Goal: Task Accomplishment & Management: Manage account settings

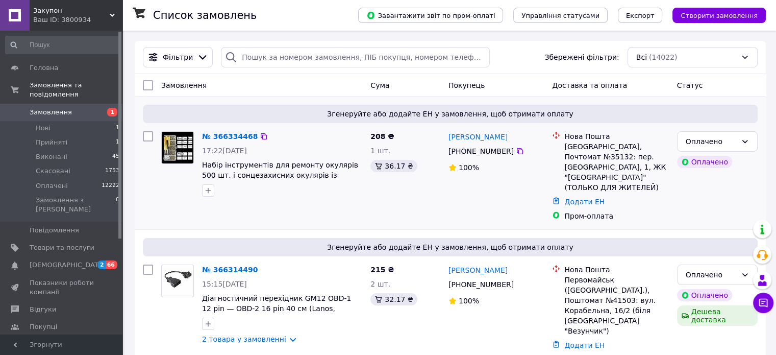
click at [706, 120] on div "Згенеруйте або додайте ЕН у замовлення, щоб отримати оплату" at bounding box center [450, 114] width 615 height 18
click at [700, 140] on div "Оплачено" at bounding box center [711, 141] width 51 height 11
drag, startPoint x: 713, startPoint y: 159, endPoint x: 710, endPoint y: 260, distance: 101.6
click at [713, 159] on li "Прийнято" at bounding box center [717, 164] width 80 height 18
click at [710, 260] on div "Оплачено Оплачено Дешева доставка" at bounding box center [717, 314] width 89 height 108
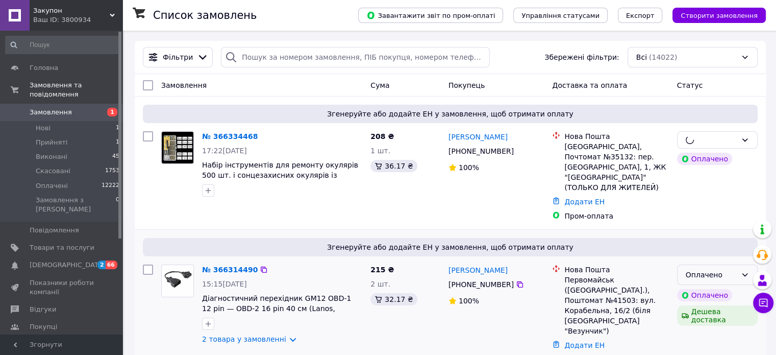
drag, startPoint x: 712, startPoint y: 254, endPoint x: 707, endPoint y: 261, distance: 8.2
click at [712, 264] on div "Оплачено" at bounding box center [717, 274] width 81 height 20
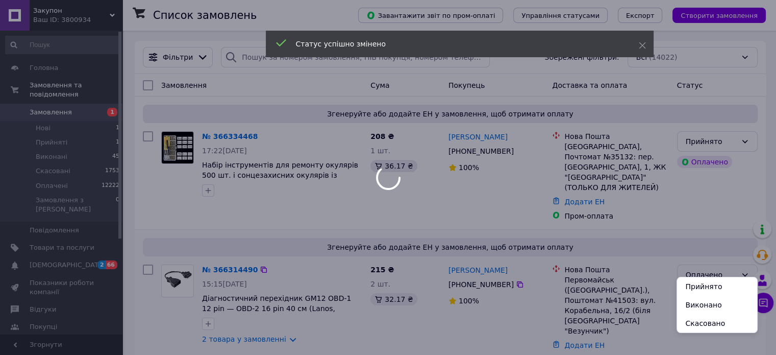
click at [707, 269] on div "Оплачено" at bounding box center [711, 274] width 51 height 11
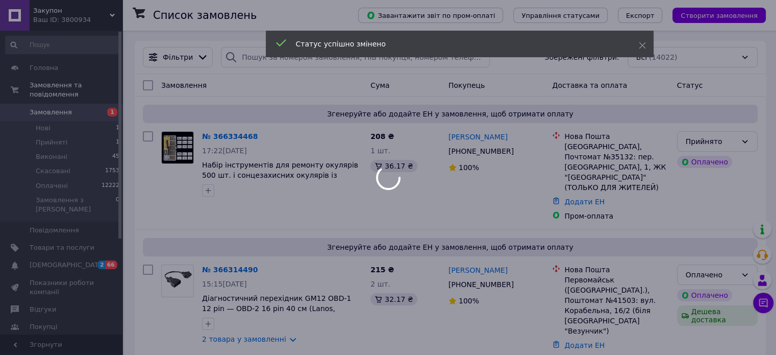
click at [704, 264] on div at bounding box center [388, 177] width 776 height 355
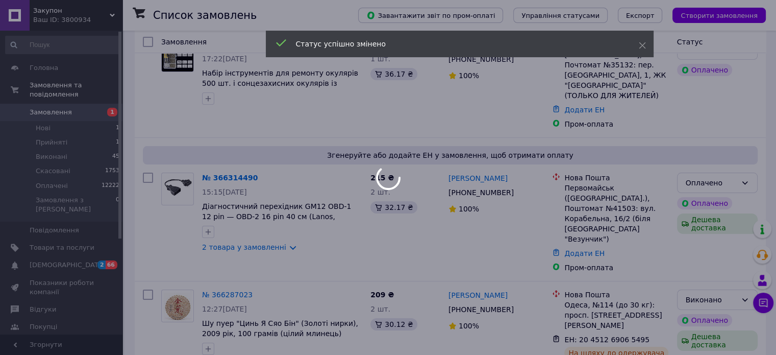
scroll to position [102, 0]
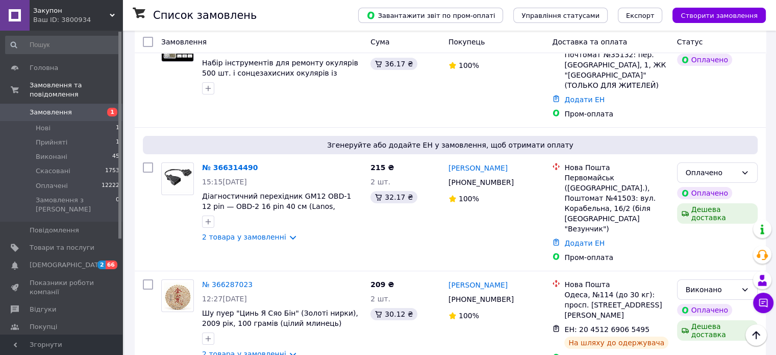
click at [710, 167] on div "Оплачено" at bounding box center [711, 172] width 51 height 11
click at [705, 183] on li "Прийнято" at bounding box center [717, 184] width 80 height 18
click at [217, 163] on link "№ 366314490" at bounding box center [227, 167] width 51 height 8
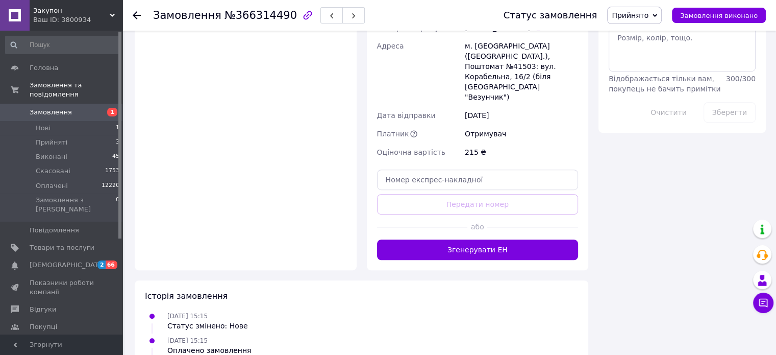
scroll to position [632, 0]
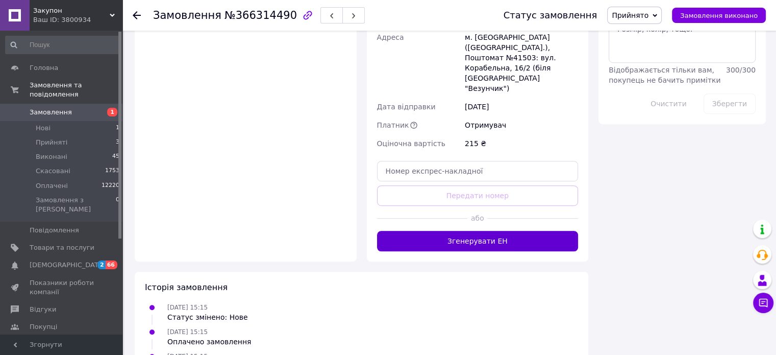
click at [471, 231] on button "Згенерувати ЕН" at bounding box center [478, 241] width 202 height 20
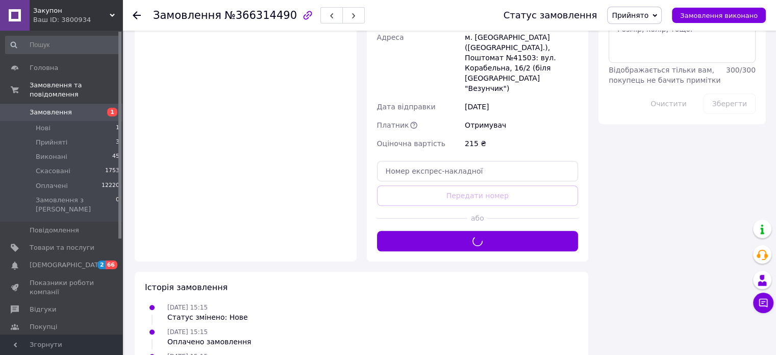
scroll to position [530, 0]
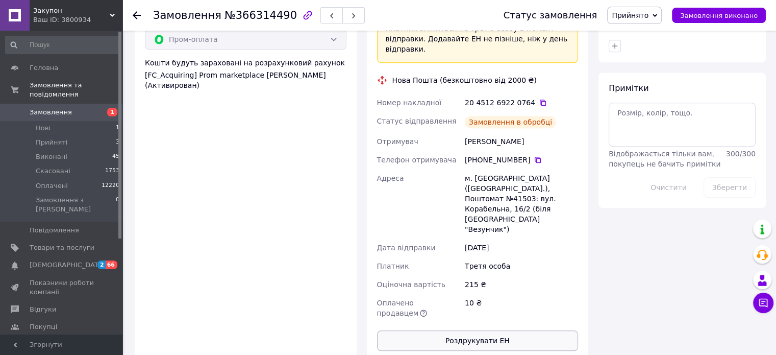
click at [474, 330] on button "Роздрукувати ЕН" at bounding box center [478, 340] width 202 height 20
drag, startPoint x: 582, startPoint y: 53, endPoint x: 574, endPoint y: 53, distance: 8.7
click at [582, 53] on div "Доставка Редагувати «Дешева доставка»   для продавця [GEOGRAPHIC_DATA] на Prom.…" at bounding box center [478, 112] width 222 height 497
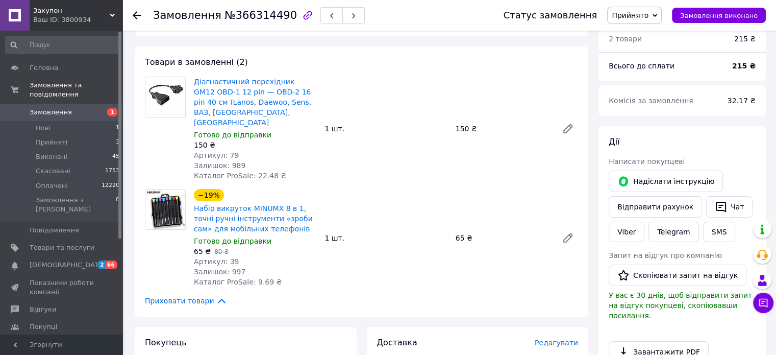
scroll to position [0, 0]
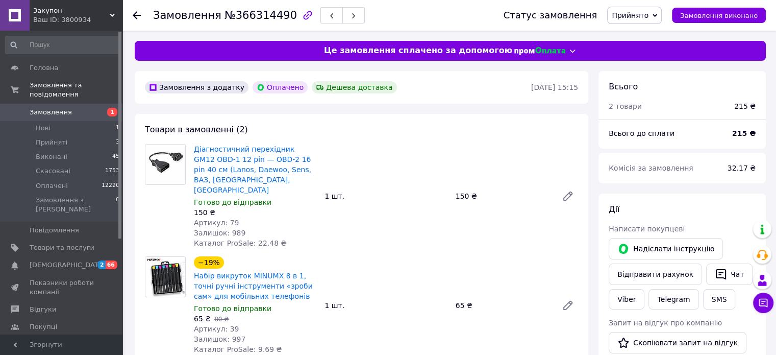
click at [649, 20] on span "Прийнято" at bounding box center [634, 15] width 55 height 17
click at [648, 38] on li "Виконано" at bounding box center [635, 35] width 54 height 15
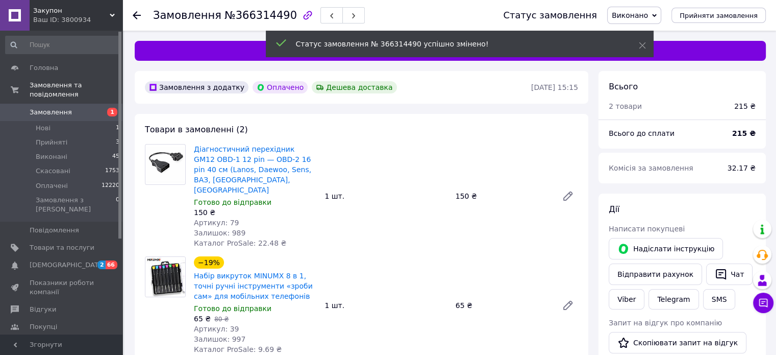
click at [140, 15] on use at bounding box center [137, 15] width 8 height 8
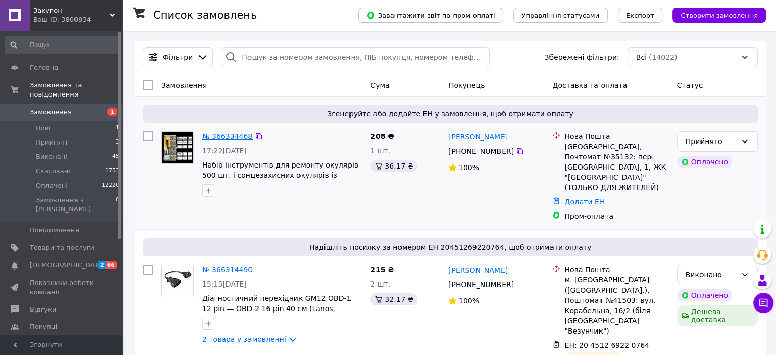
click at [224, 132] on link "№ 366334468" at bounding box center [227, 136] width 51 height 8
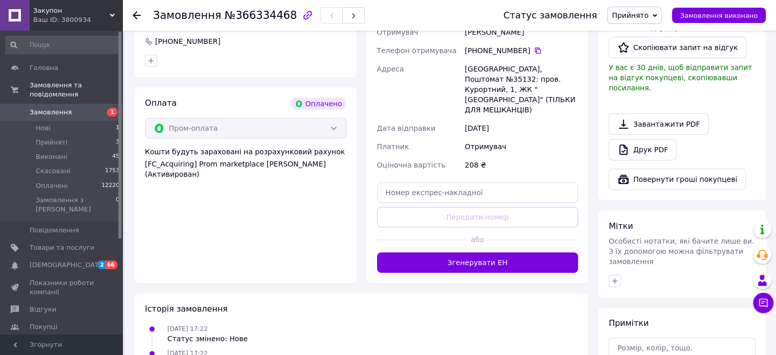
scroll to position [357, 0]
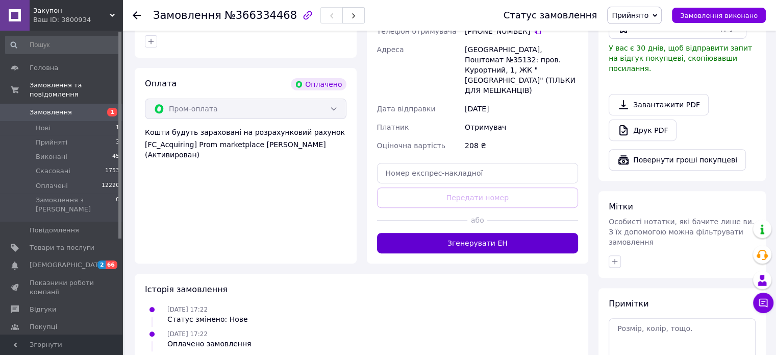
click at [462, 233] on button "Згенерувати ЕН" at bounding box center [478, 243] width 202 height 20
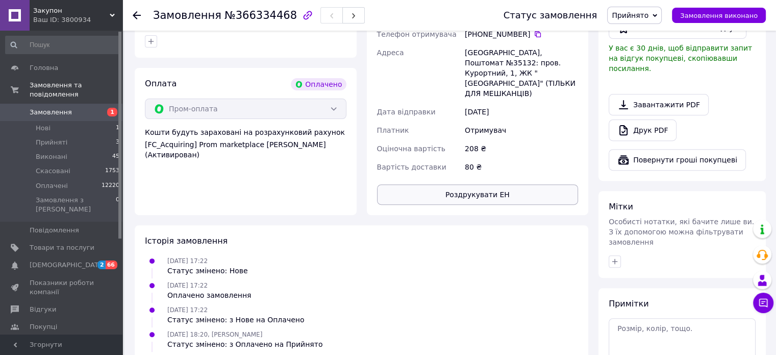
click at [461, 184] on button "Роздрукувати ЕН" at bounding box center [478, 194] width 202 height 20
drag, startPoint x: 682, startPoint y: 190, endPoint x: 675, endPoint y: 192, distance: 7.1
click at [682, 201] on div "Мітки" at bounding box center [682, 207] width 147 height 12
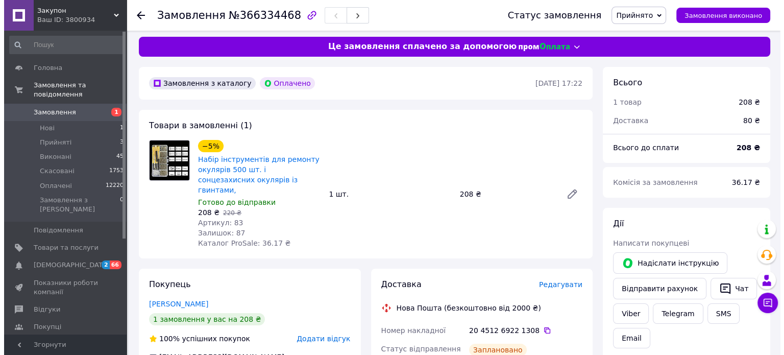
scroll to position [0, 0]
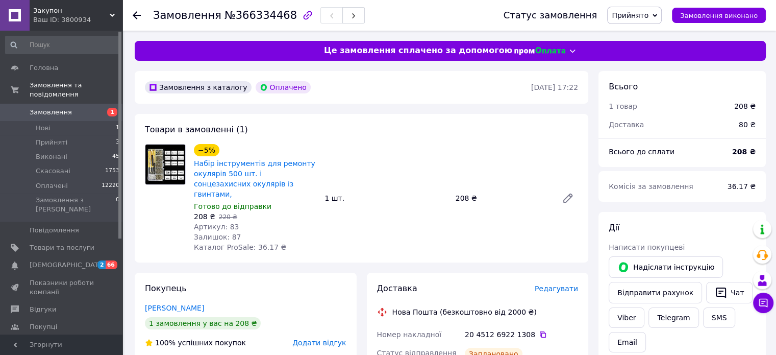
click at [645, 13] on span "Прийнято" at bounding box center [630, 15] width 37 height 8
drag, startPoint x: 646, startPoint y: 38, endPoint x: 640, endPoint y: 36, distance: 6.6
click at [646, 37] on li "Виконано" at bounding box center [635, 35] width 54 height 15
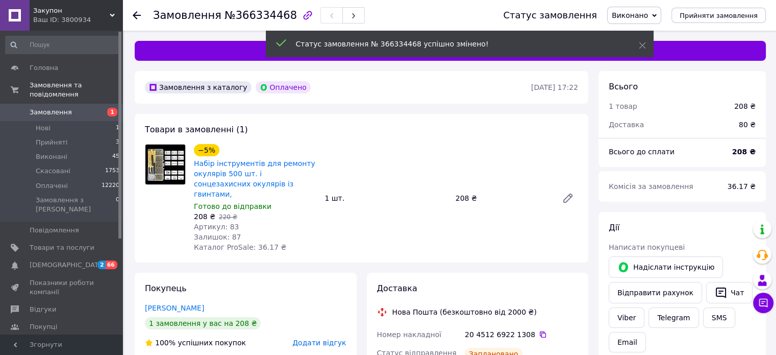
click at [133, 13] on icon at bounding box center [137, 15] width 8 height 8
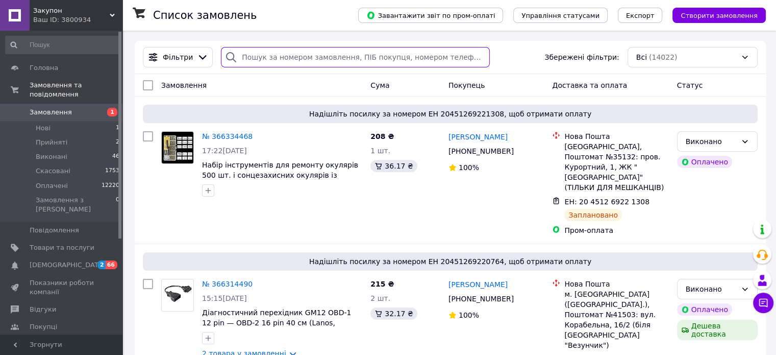
click at [256, 56] on input "search" at bounding box center [355, 57] width 269 height 20
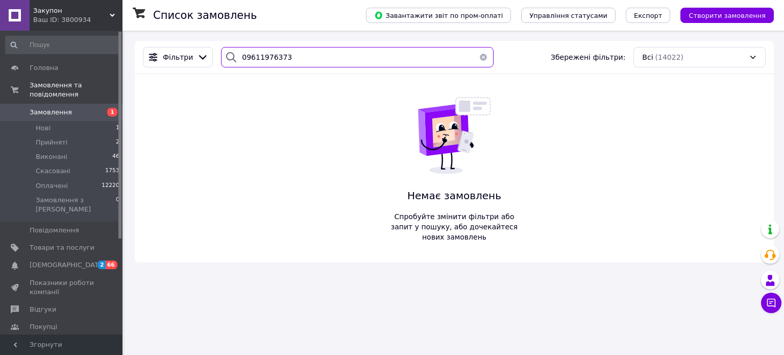
type input "09611976373"
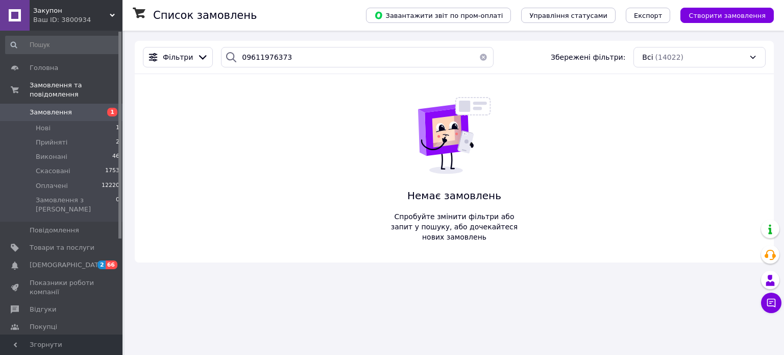
click at [104, 21] on div "Ваш ID: 3800934" at bounding box center [77, 19] width 89 height 9
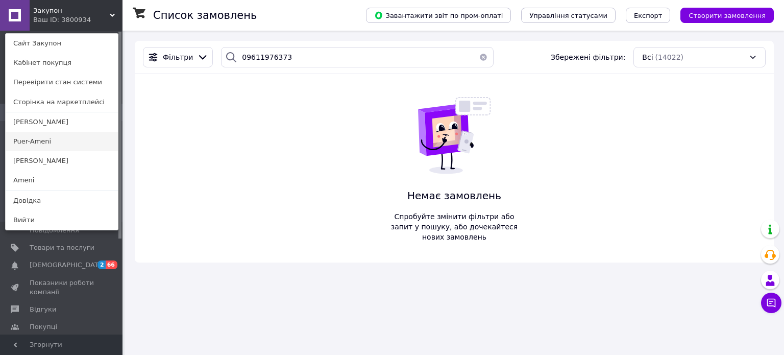
click at [78, 142] on link "Puer-Ameni" at bounding box center [62, 141] width 112 height 19
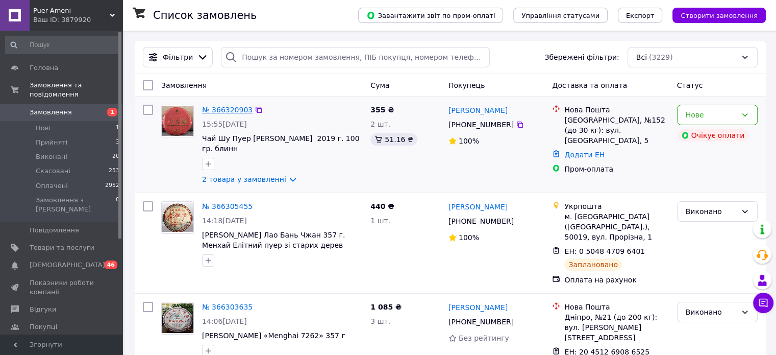
click at [217, 112] on link "№ 366320903" at bounding box center [227, 110] width 51 height 8
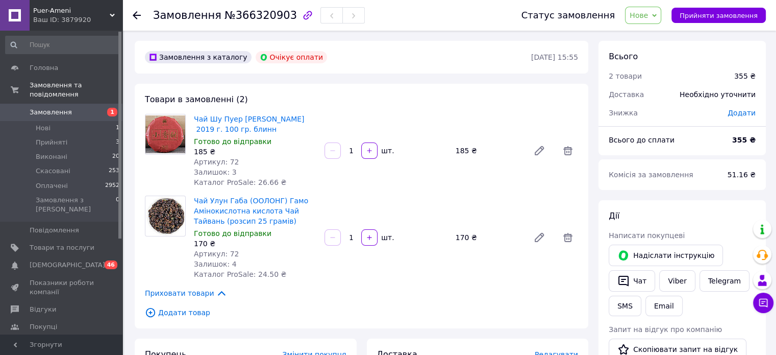
click at [96, 19] on div "Ваш ID: 3879920" at bounding box center [77, 19] width 89 height 9
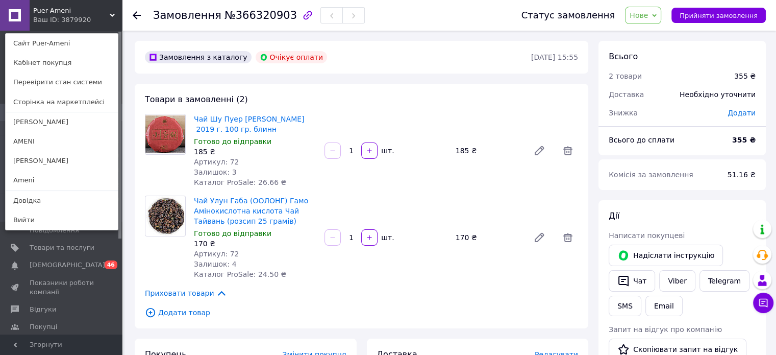
click at [68, 143] on link "AMENI" at bounding box center [62, 141] width 112 height 19
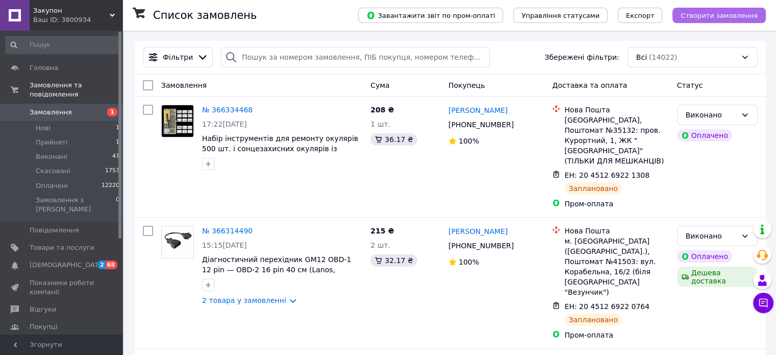
click at [711, 19] on span "Створити замовлення" at bounding box center [719, 16] width 77 height 8
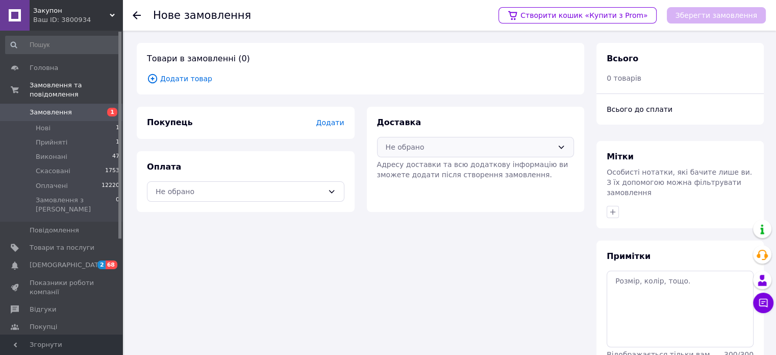
click at [435, 147] on div "Не обрано" at bounding box center [470, 146] width 168 height 11
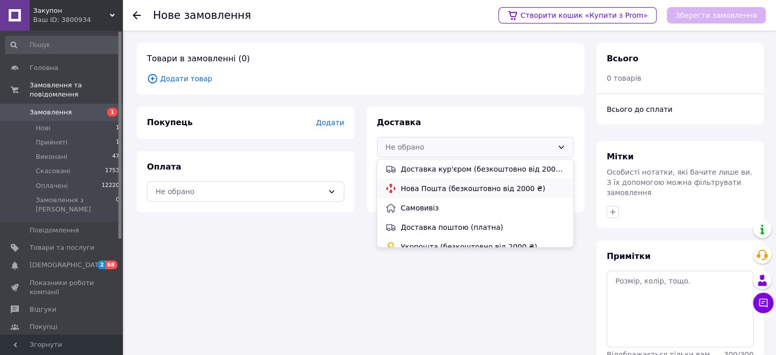
click at [418, 184] on span "Нова Пошта (безкоштовно від 2000 ₴)" at bounding box center [483, 188] width 164 height 10
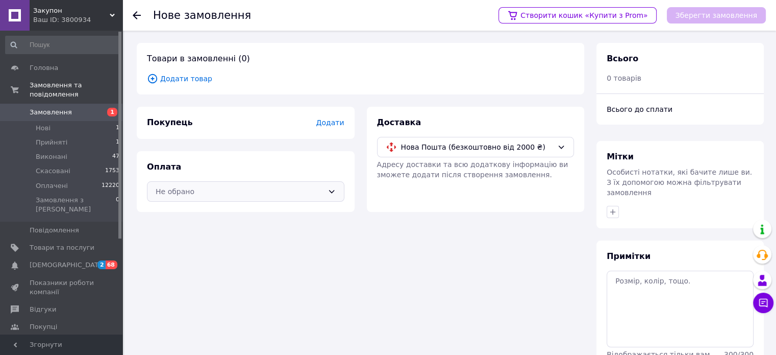
click at [304, 188] on div "Не обрано" at bounding box center [240, 191] width 168 height 11
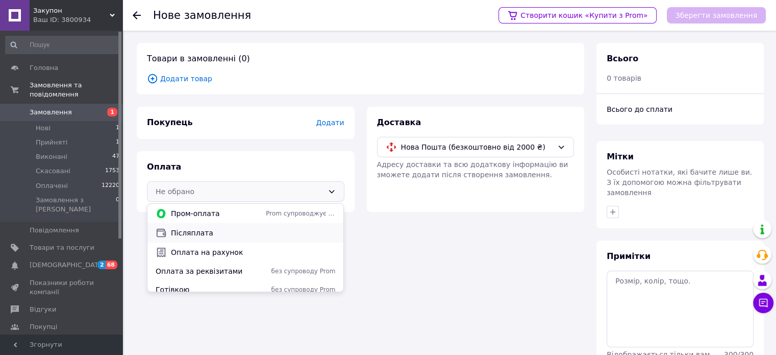
click at [222, 234] on span "Післяплата" at bounding box center [253, 233] width 164 height 10
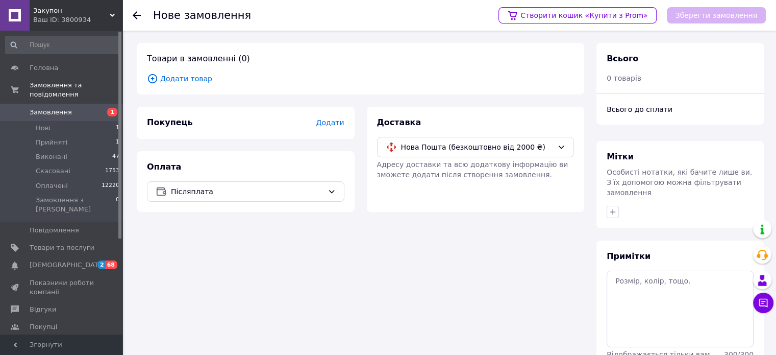
click at [329, 125] on span "Додати" at bounding box center [330, 122] width 28 height 8
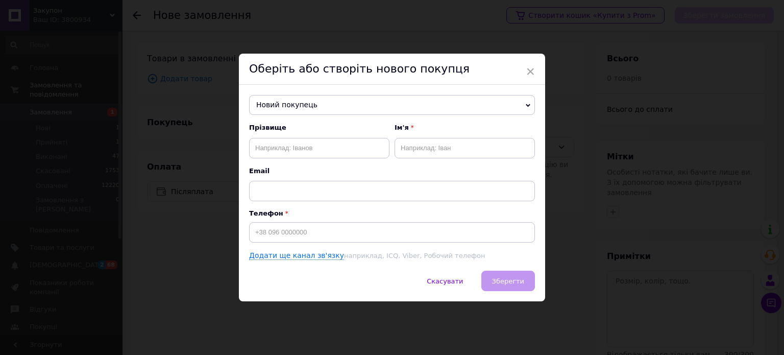
click at [313, 102] on span "Новий покупець" at bounding box center [392, 105] width 286 height 20
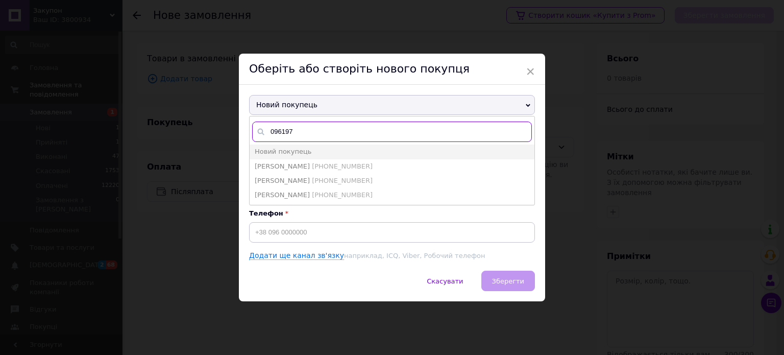
type input "096197"
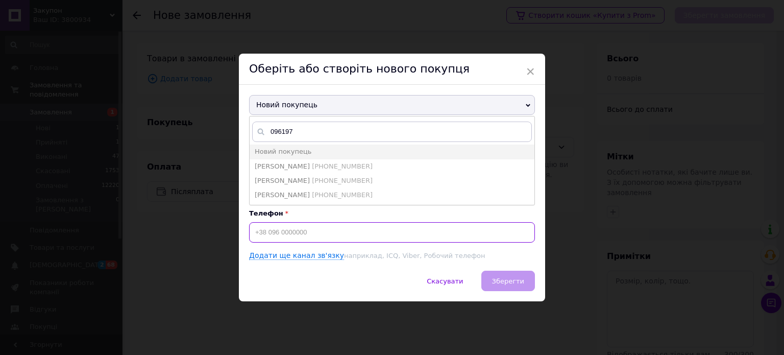
click at [296, 227] on input at bounding box center [392, 232] width 286 height 20
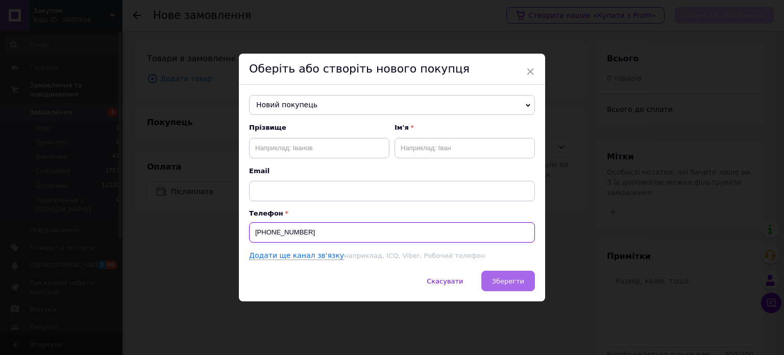
type input "+380961976373"
click at [513, 284] on span "Зберегти" at bounding box center [508, 281] width 32 height 8
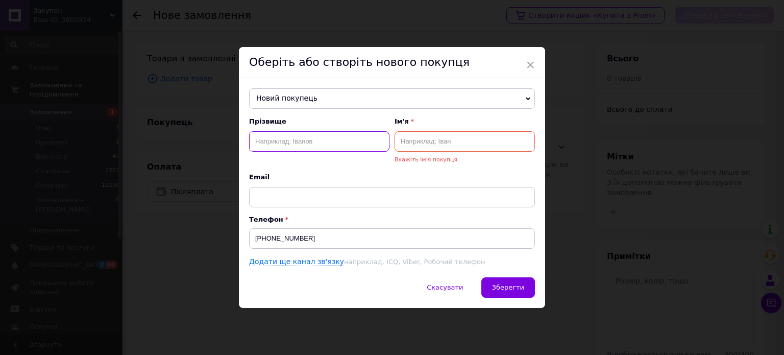
click at [327, 136] on input "text" at bounding box center [319, 141] width 140 height 20
type input "руденко"
click at [411, 136] on input "text" at bounding box center [465, 141] width 140 height 20
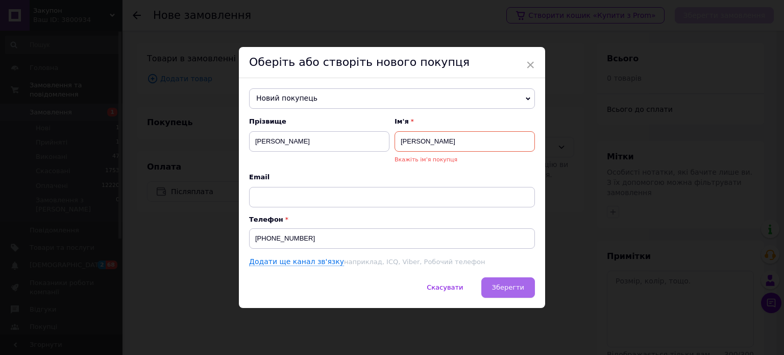
type input "руслан"
click at [512, 284] on span "Зберегти" at bounding box center [508, 287] width 32 height 8
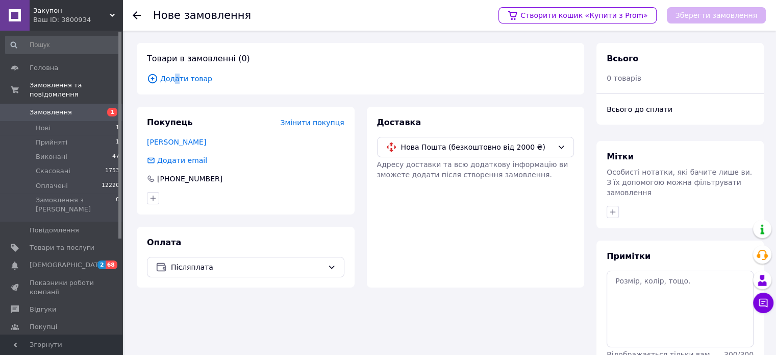
click at [176, 79] on span "Додати товар" at bounding box center [360, 78] width 427 height 11
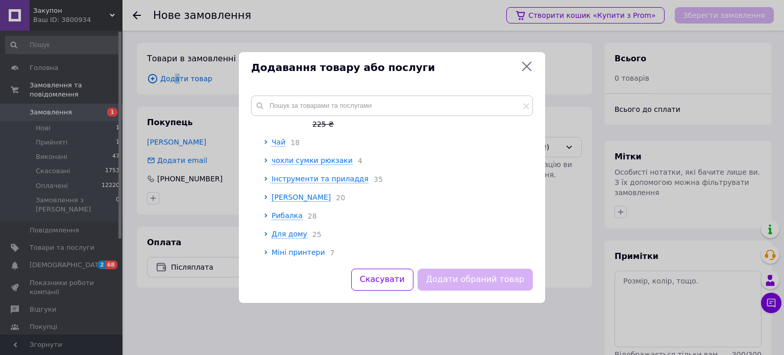
scroll to position [255, 0]
click at [279, 138] on span "Чай" at bounding box center [279, 142] width 14 height 8
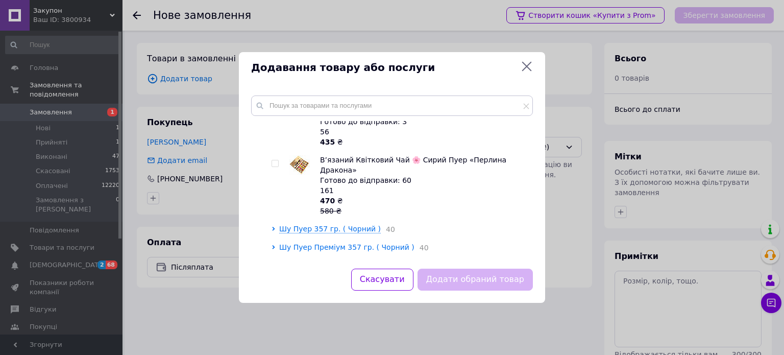
scroll to position [1276, 0]
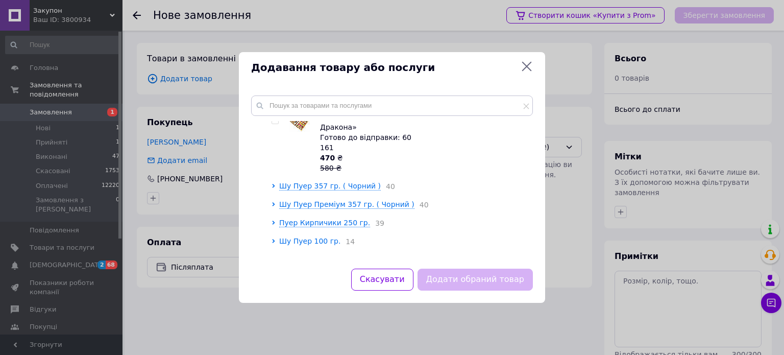
click at [305, 237] on span "Шу Пуер 100 гр." at bounding box center [309, 241] width 61 height 8
click at [301, 237] on span "Шу Пуер 100 гр." at bounding box center [309, 241] width 61 height 8
click at [303, 218] on span "Пуер Кирпичики 250 гр." at bounding box center [324, 222] width 91 height 8
click at [310, 255] on span "Шен Пуер ( зелений ) 357 гр." at bounding box center [345, 259] width 132 height 8
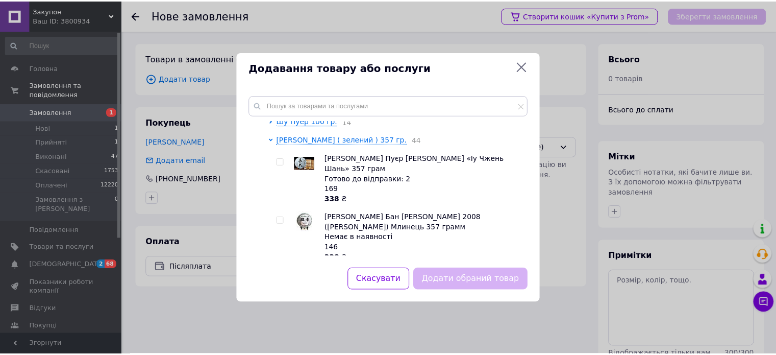
scroll to position [1378, 0]
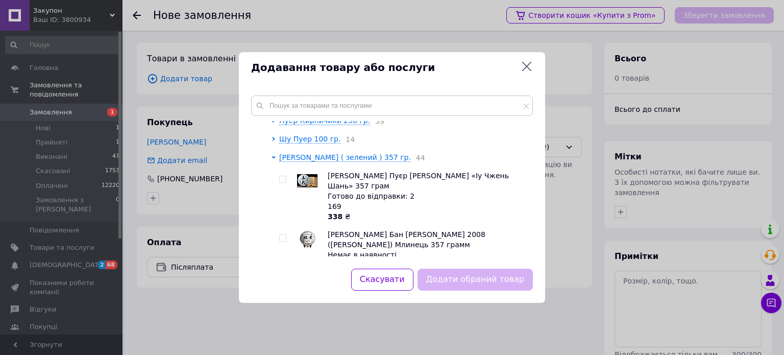
click at [283, 294] on input "checkbox" at bounding box center [282, 297] width 7 height 7
checkbox input "true"
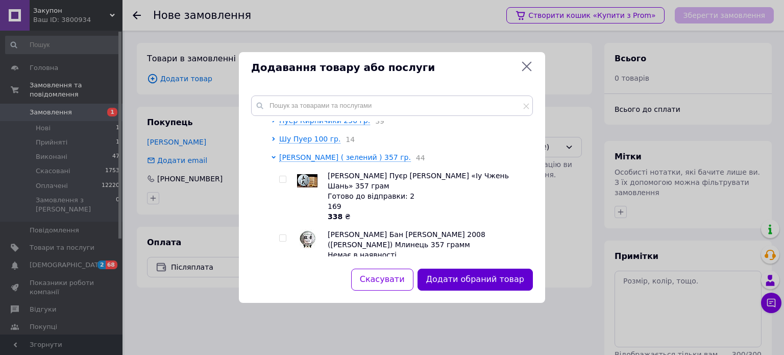
click at [486, 283] on button "Додати обраний товар" at bounding box center [475, 280] width 115 height 22
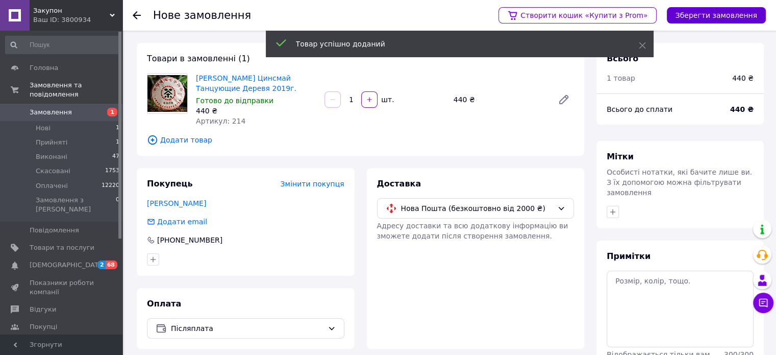
click at [698, 13] on button "Зберегти замовлення" at bounding box center [716, 15] width 99 height 16
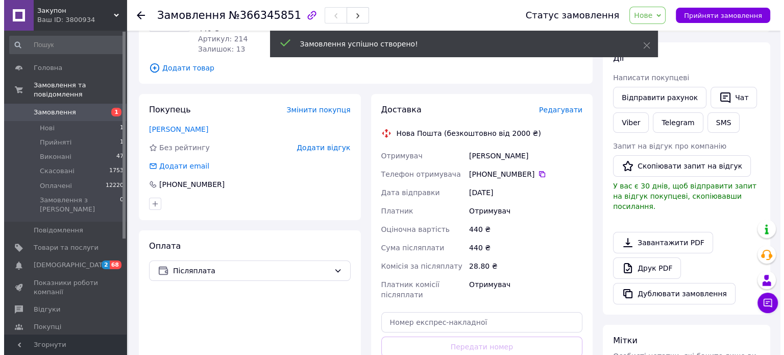
scroll to position [133, 0]
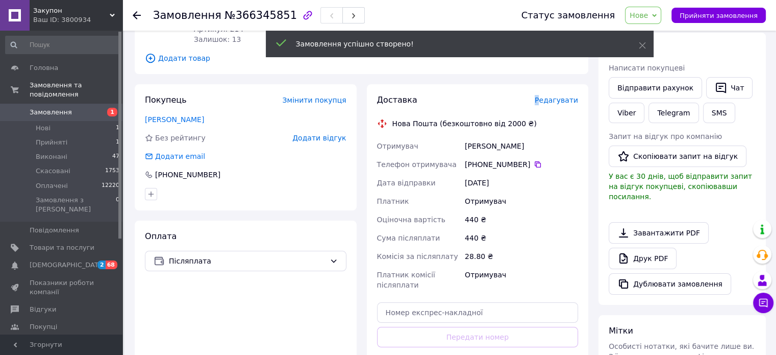
click at [545, 100] on span "Редагувати" at bounding box center [556, 100] width 43 height 8
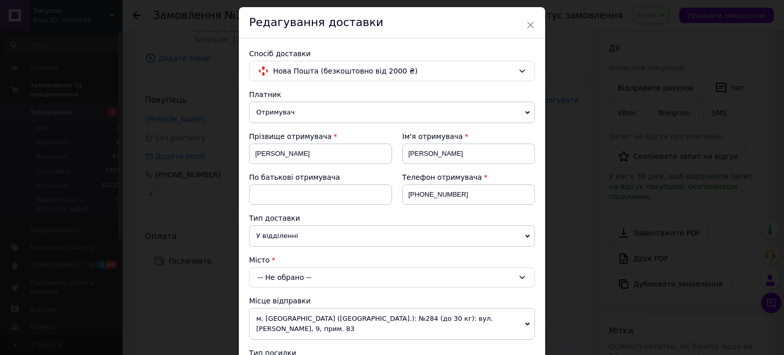
scroll to position [102, 0]
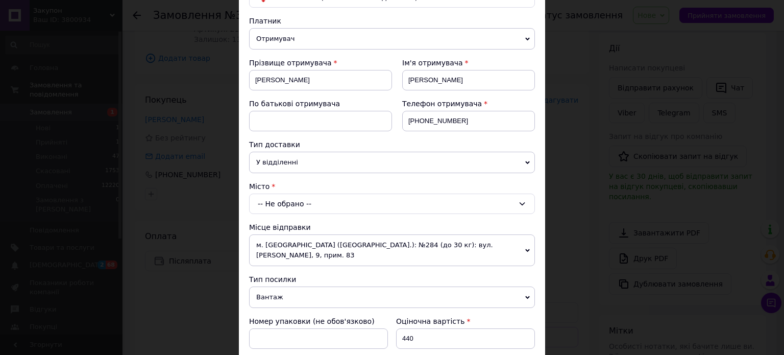
click at [357, 203] on div "-- Не обрано --" at bounding box center [392, 203] width 286 height 20
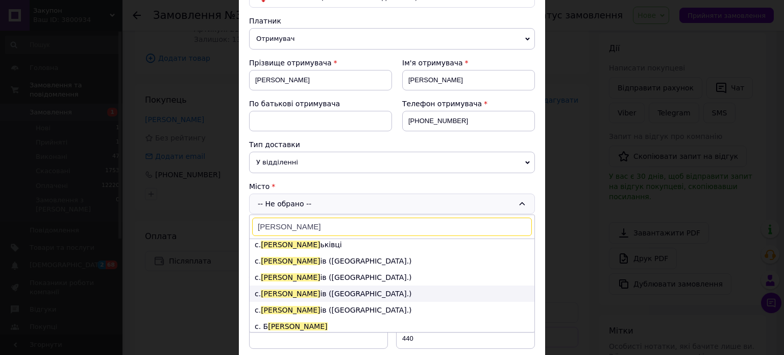
scroll to position [51, 0]
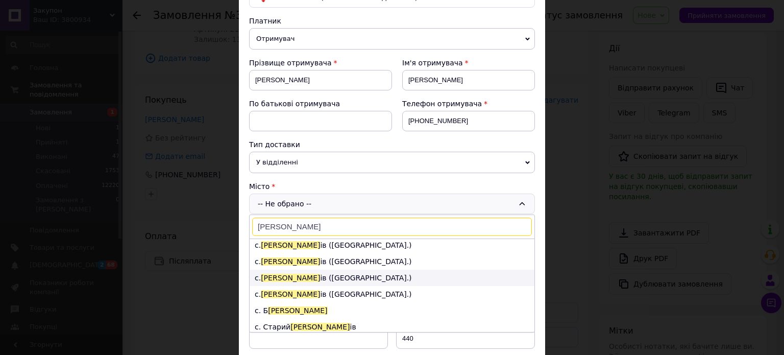
type input "угрин"
click at [336, 272] on li "с. Угрин ів (Івано-Франківська обл.)" at bounding box center [392, 278] width 285 height 16
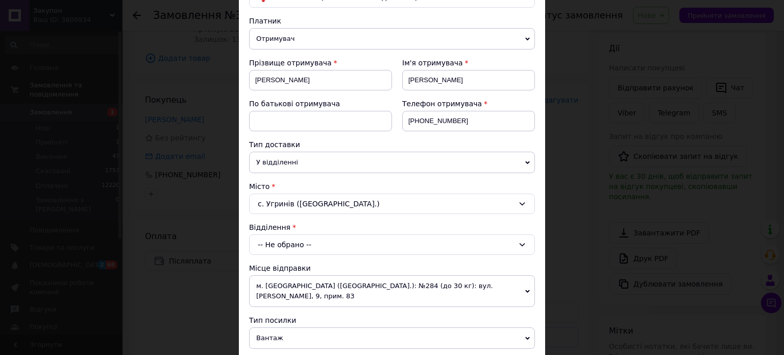
click at [333, 238] on div "-- Не обрано --" at bounding box center [392, 244] width 286 height 20
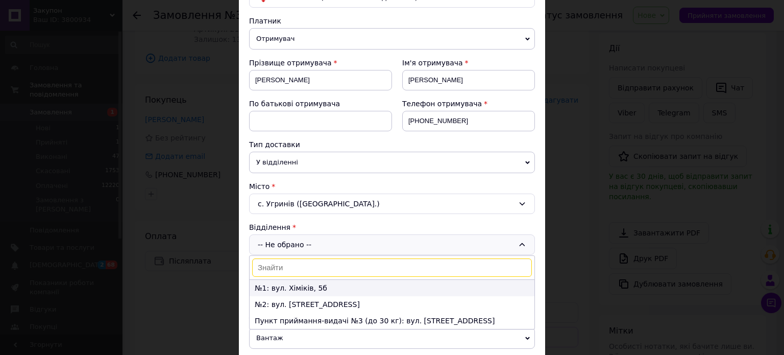
click at [318, 285] on li "№1: вул. Хіміків, 5б" at bounding box center [392, 288] width 285 height 16
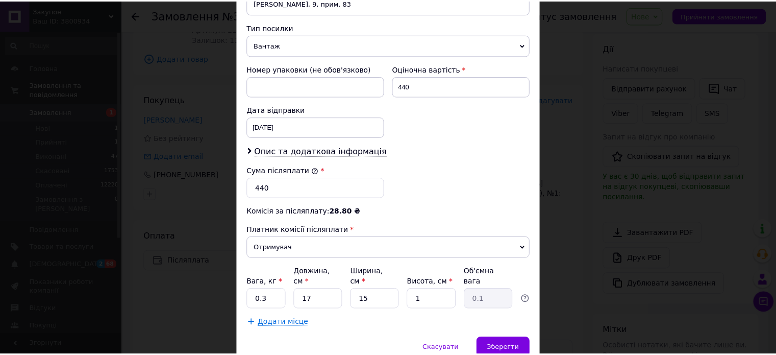
scroll to position [408, 0]
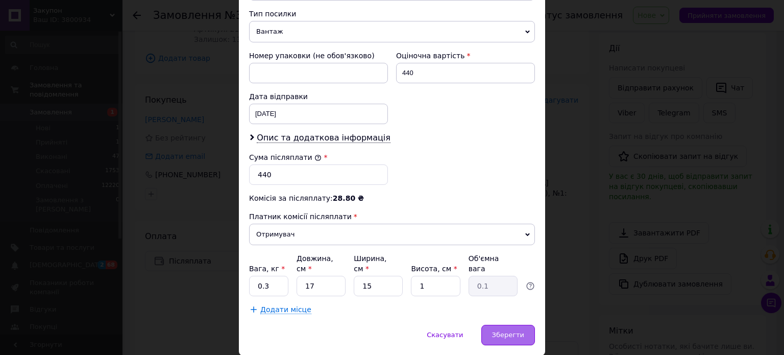
click at [499, 325] on div "Зберегти" at bounding box center [508, 335] width 54 height 20
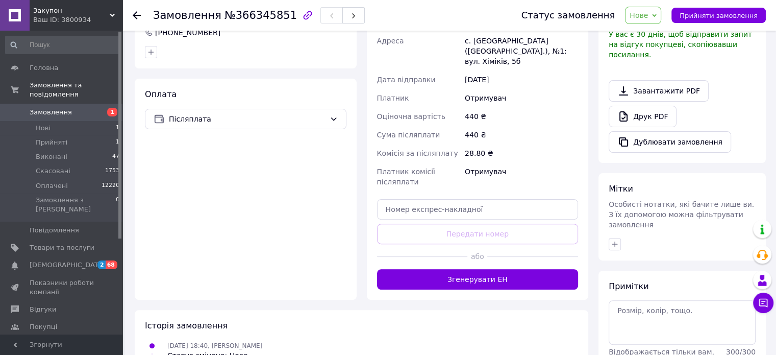
scroll to position [286, 0]
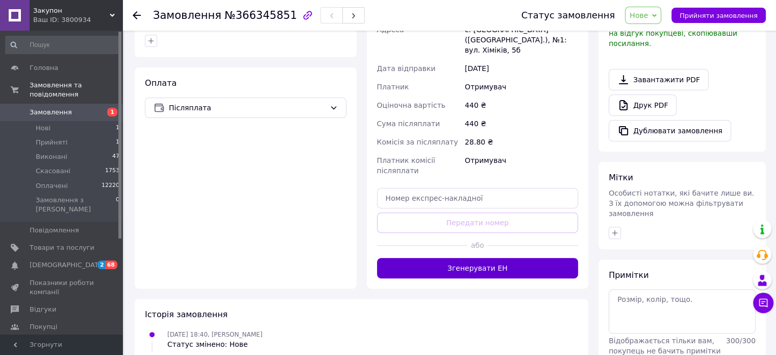
click at [495, 258] on button "Згенерувати ЕН" at bounding box center [478, 268] width 202 height 20
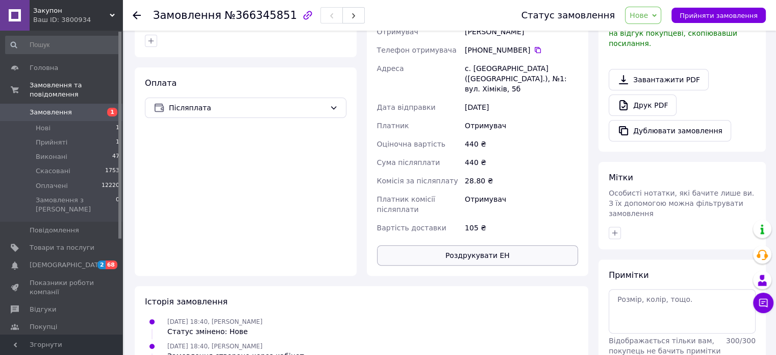
click at [480, 245] on button "Роздрукувати ЕН" at bounding box center [478, 255] width 202 height 20
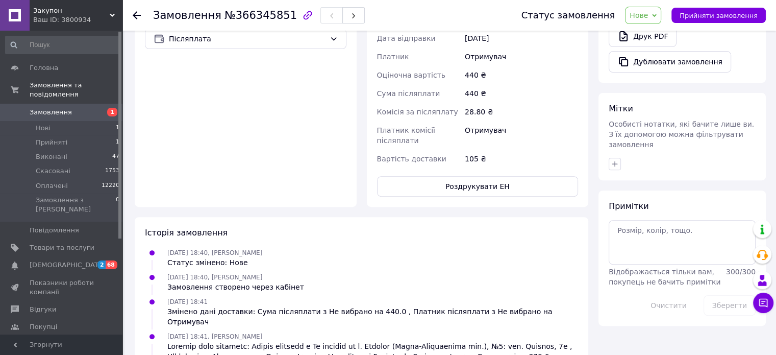
scroll to position [357, 0]
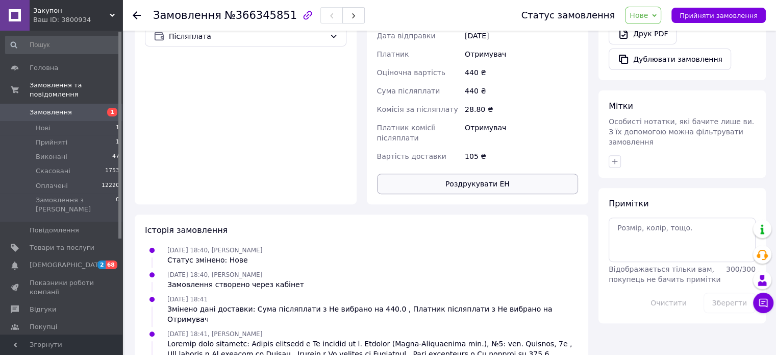
click at [423, 177] on button "Роздрукувати ЕН" at bounding box center [478, 184] width 202 height 20
drag, startPoint x: 717, startPoint y: 98, endPoint x: 702, endPoint y: 96, distance: 14.4
click at [717, 101] on div "Мітки" at bounding box center [682, 107] width 147 height 12
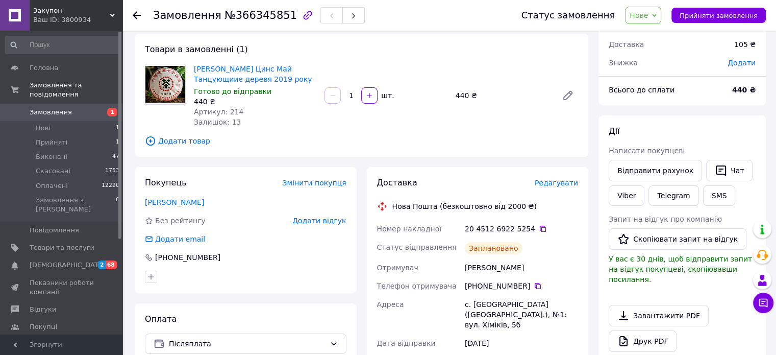
scroll to position [0, 0]
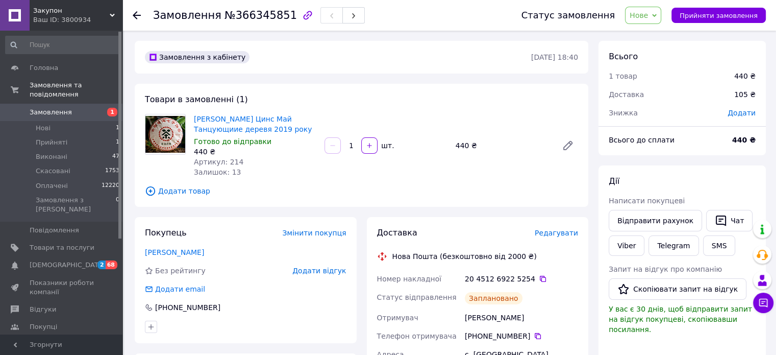
click at [648, 14] on span "Нове" at bounding box center [639, 15] width 18 height 8
click at [650, 48] on li "Виконано" at bounding box center [649, 50] width 47 height 15
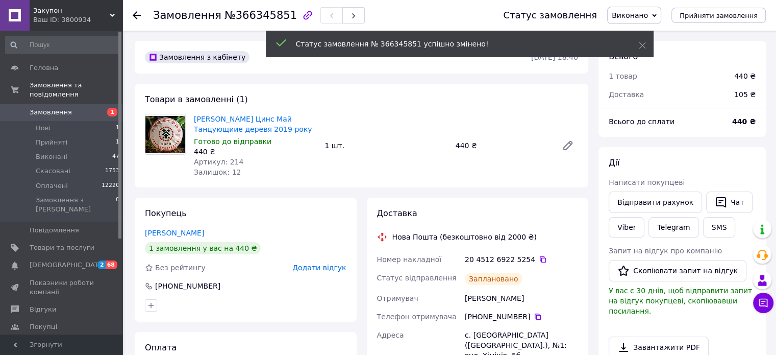
click at [138, 17] on icon at bounding box center [137, 15] width 8 height 8
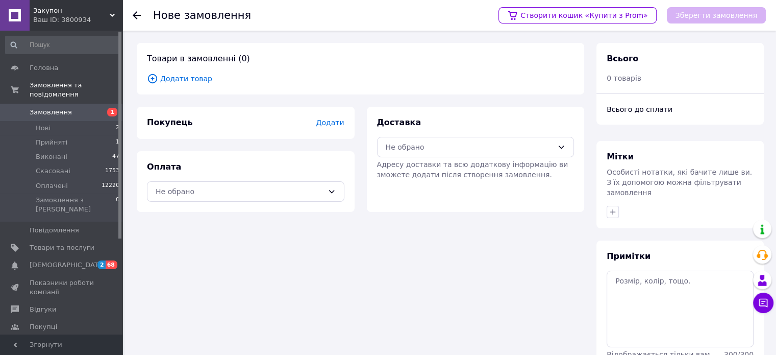
click at [65, 108] on span "Замовлення" at bounding box center [51, 112] width 42 height 9
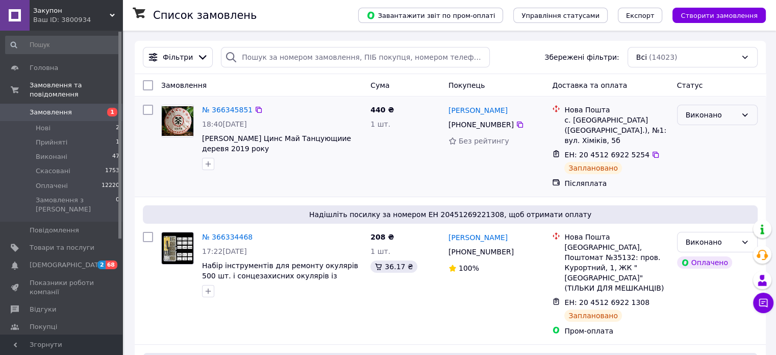
click at [706, 115] on div "Виконано" at bounding box center [711, 114] width 51 height 11
click at [690, 149] on li "Скасовано" at bounding box center [717, 156] width 80 height 18
click at [689, 153] on div "Виконано" at bounding box center [717, 147] width 89 height 92
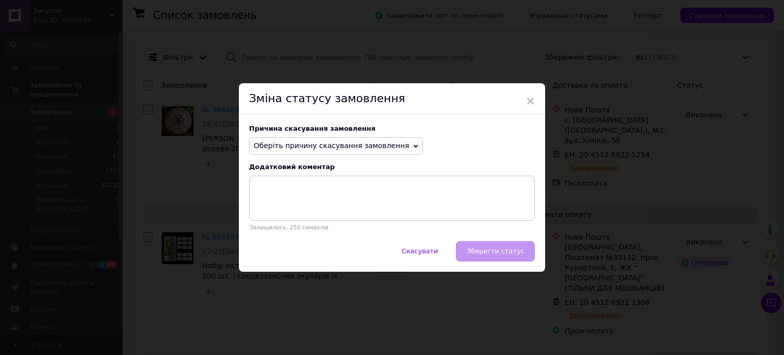
click at [386, 146] on span "Оберіть причину скасування замовлення" at bounding box center [332, 145] width 156 height 8
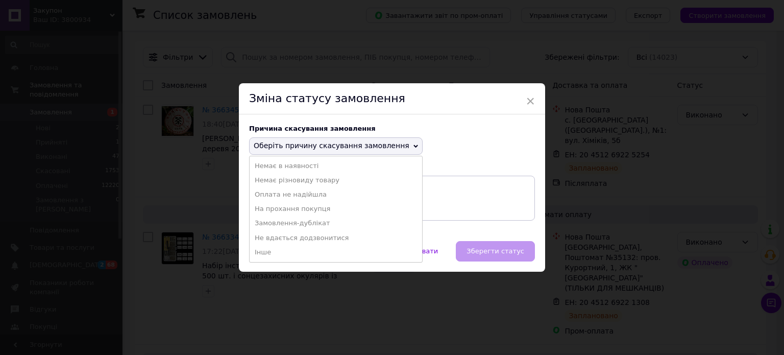
drag, startPoint x: 316, startPoint y: 207, endPoint x: 484, endPoint y: 250, distance: 173.2
click at [318, 207] on li "На прохання покупця" at bounding box center [336, 209] width 173 height 14
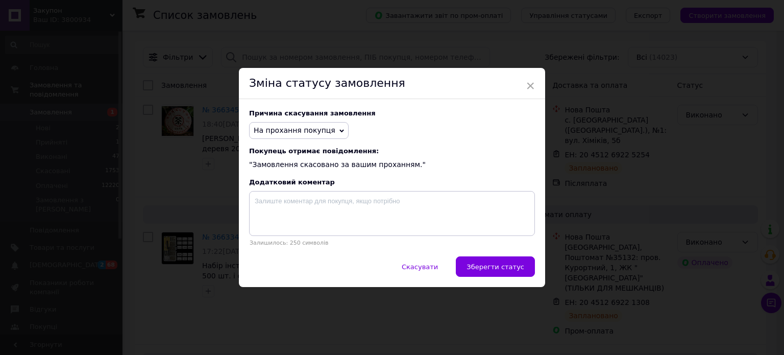
click at [497, 269] on span "Зберегти статус" at bounding box center [496, 267] width 58 height 8
click at [108, 16] on div "Ваш ID: 3800934" at bounding box center [77, 19] width 89 height 9
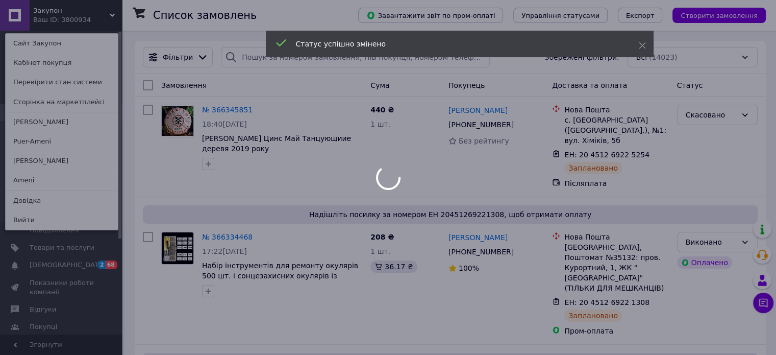
click at [108, 16] on div at bounding box center [388, 177] width 776 height 355
click at [111, 16] on div at bounding box center [388, 177] width 776 height 355
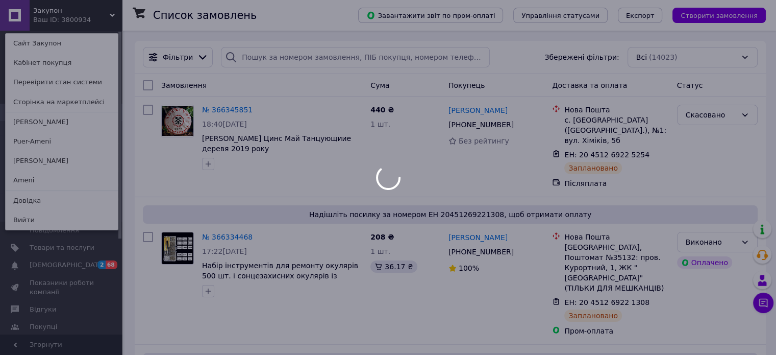
click at [112, 16] on div at bounding box center [388, 177] width 776 height 355
click at [111, 16] on icon at bounding box center [112, 15] width 5 height 5
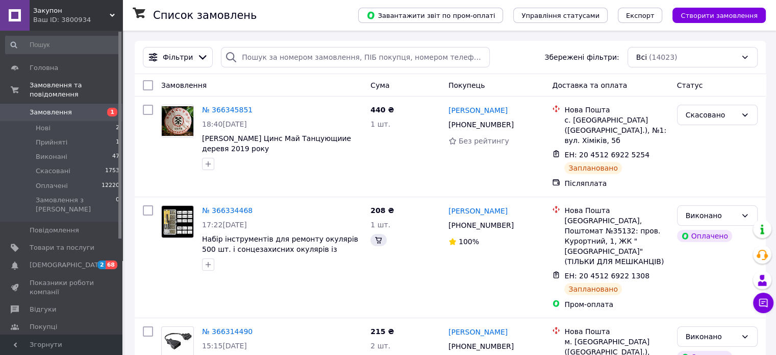
click at [111, 16] on icon at bounding box center [112, 15] width 5 height 5
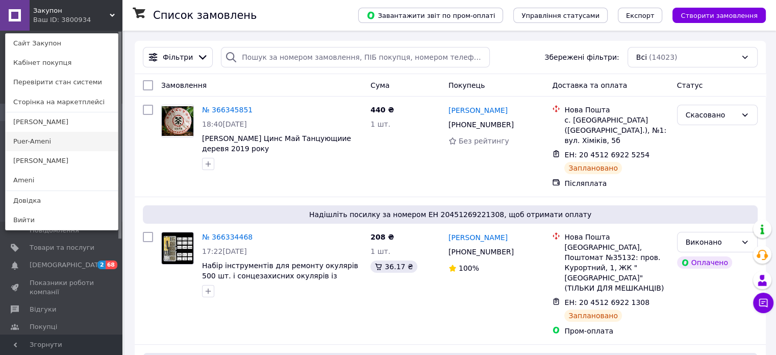
click at [46, 137] on link "Puer-Ameni" at bounding box center [62, 141] width 112 height 19
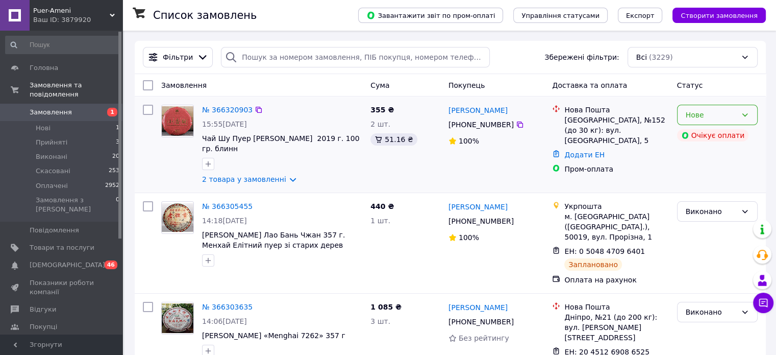
click at [698, 110] on div "Нове" at bounding box center [717, 115] width 81 height 20
click at [701, 132] on li "Прийнято" at bounding box center [717, 137] width 80 height 18
click at [707, 7] on div "Завантажити звіт по пром-оплаті Управління статусами Експорт Створити замовлення" at bounding box center [552, 15] width 428 height 31
click at [704, 14] on span "Створити замовлення" at bounding box center [719, 16] width 77 height 8
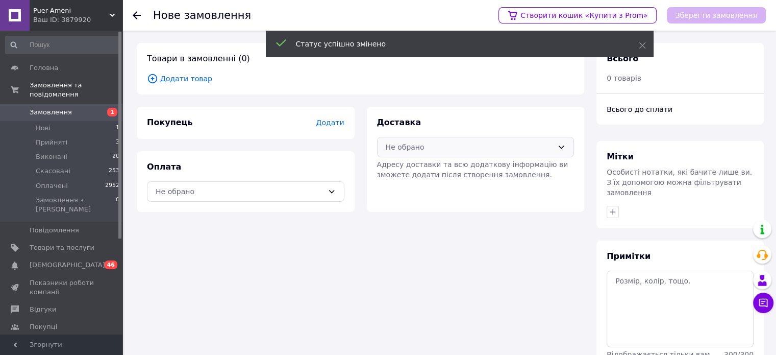
click at [419, 149] on div "Не обрано" at bounding box center [470, 146] width 168 height 11
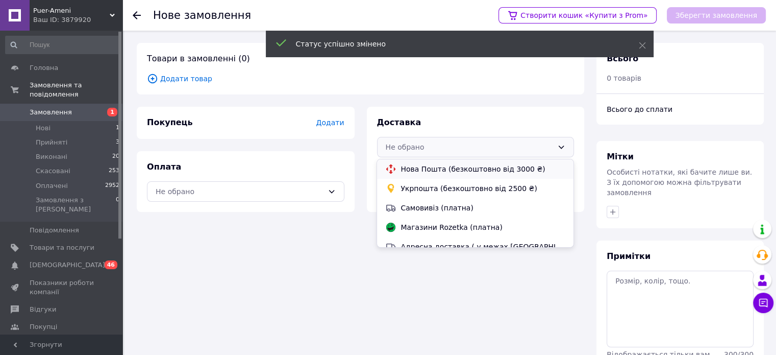
click at [423, 167] on span "Нова Пошта (безкоштовно від 3000 ₴)" at bounding box center [483, 169] width 164 height 10
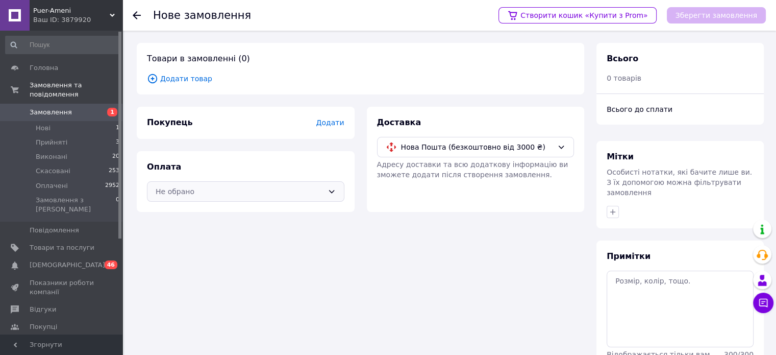
drag, startPoint x: 305, startPoint y: 191, endPoint x: 294, endPoint y: 190, distance: 11.3
click at [301, 189] on div "Не обрано" at bounding box center [240, 191] width 168 height 11
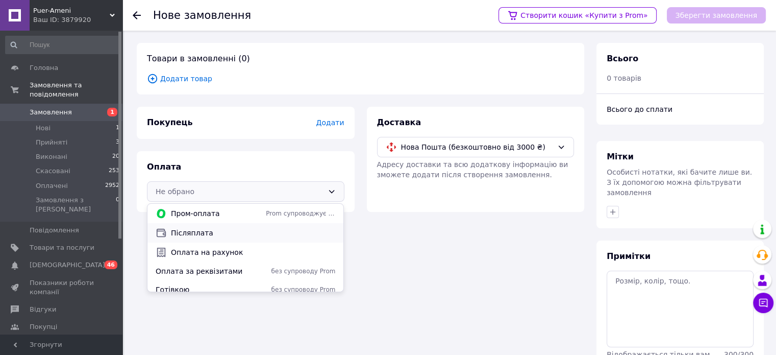
click at [236, 234] on span "Післяплата" at bounding box center [253, 233] width 164 height 10
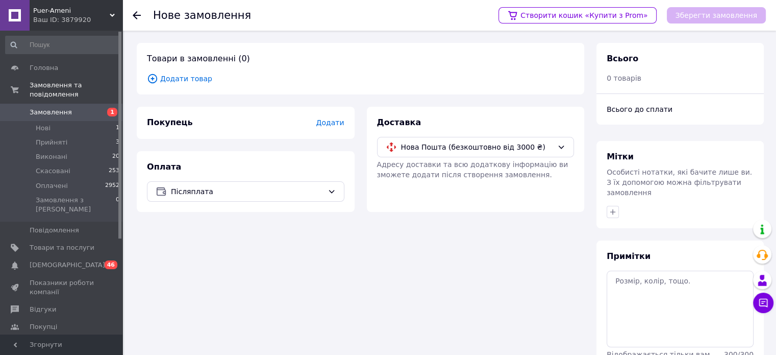
click at [337, 124] on span "Додати" at bounding box center [330, 122] width 28 height 8
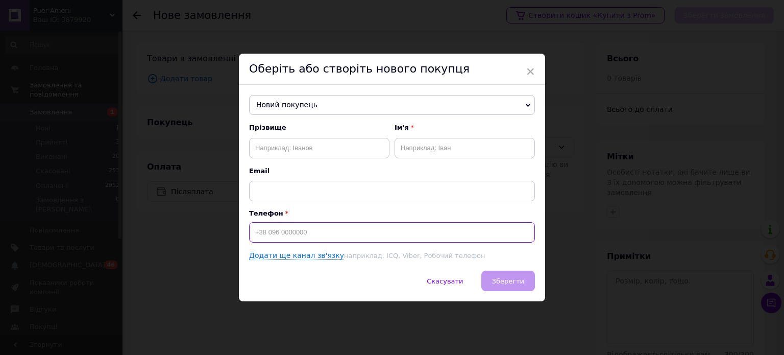
drag, startPoint x: 327, startPoint y: 229, endPoint x: 359, endPoint y: 210, distance: 37.7
click at [326, 229] on input at bounding box center [392, 232] width 286 height 20
type input "+30961976373"
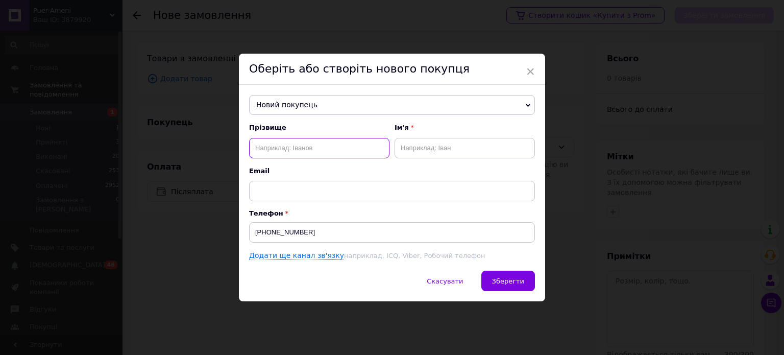
click at [323, 147] on input "text" at bounding box center [319, 148] width 140 height 20
type input "руденко"
click at [427, 147] on input "text" at bounding box center [465, 148] width 140 height 20
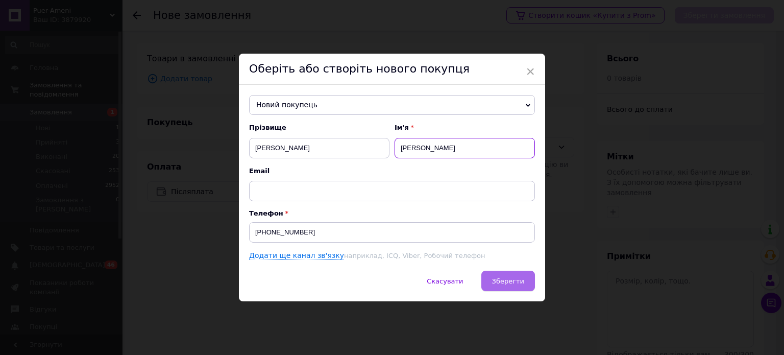
type input "руслан"
click at [510, 277] on span "Зберегти" at bounding box center [508, 281] width 32 height 8
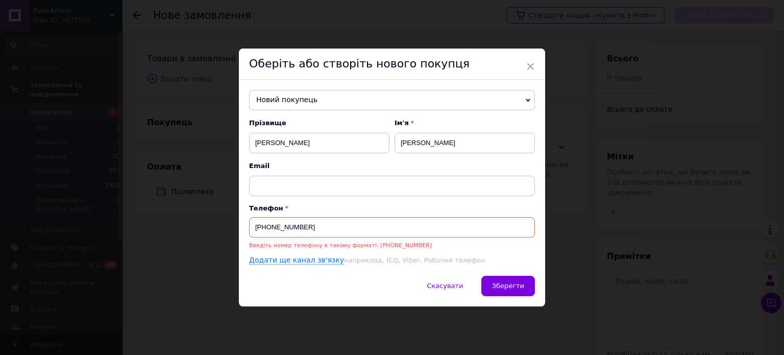
click at [288, 97] on span "Новий покупець" at bounding box center [392, 100] width 286 height 20
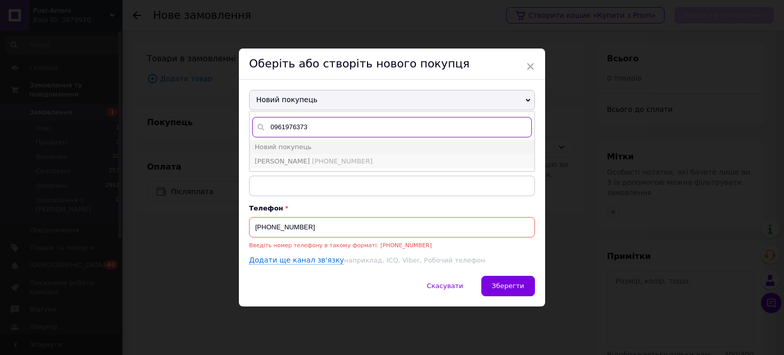
type input "0961976373"
click at [338, 161] on span "+380961976373" at bounding box center [342, 161] width 61 height 8
type input "руденко руслан"
type input "+380961976373"
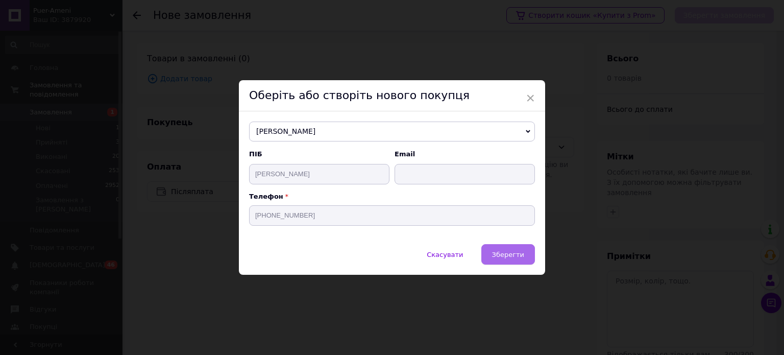
click at [523, 262] on button "Зберегти" at bounding box center [508, 254] width 54 height 20
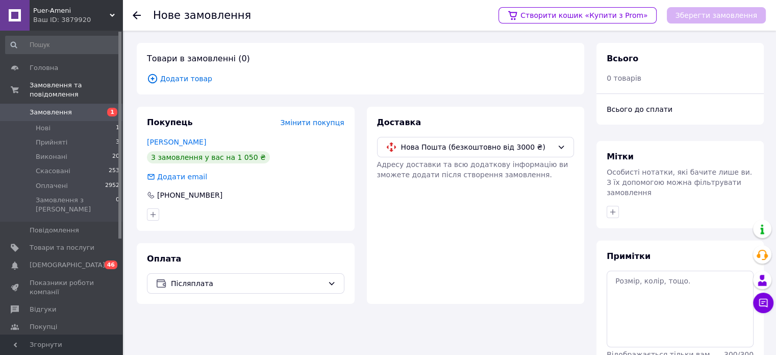
click at [169, 75] on span "Додати товар" at bounding box center [360, 78] width 427 height 11
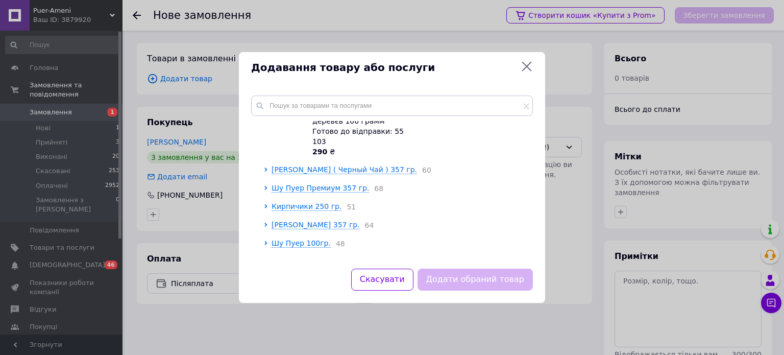
scroll to position [1021, 0]
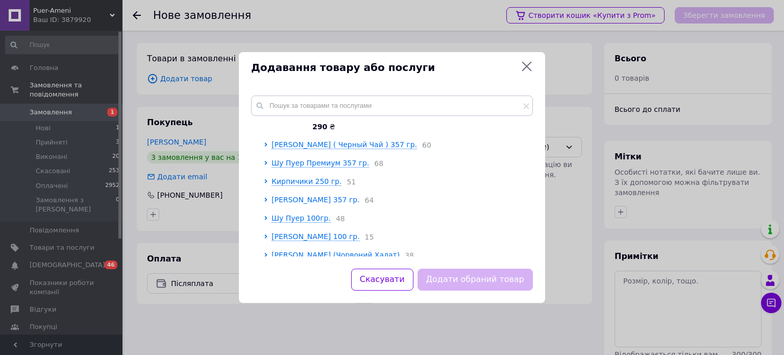
click at [296, 196] on span "Шен Пуер 357 гр." at bounding box center [316, 200] width 88 height 8
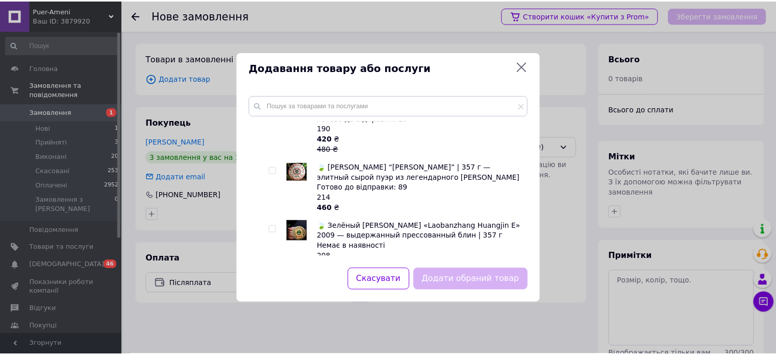
scroll to position [1276, 0]
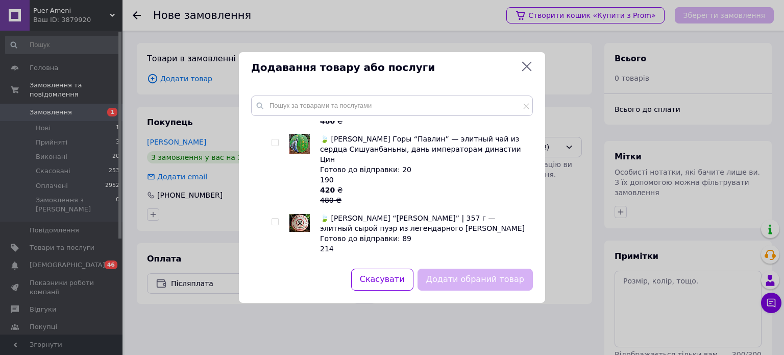
click at [275, 218] on input "checkbox" at bounding box center [275, 221] width 7 height 7
checkbox input "true"
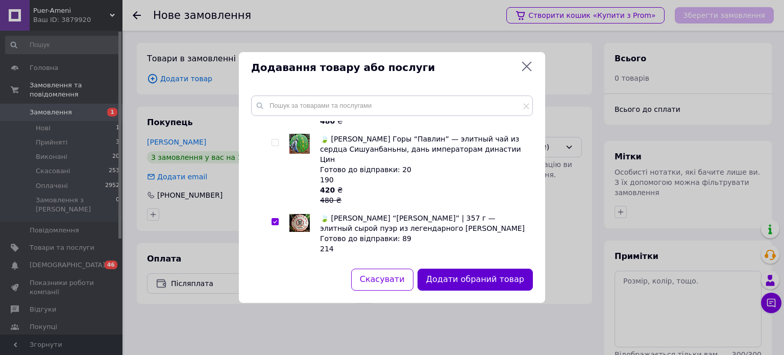
click at [492, 274] on button "Додати обраний товар" at bounding box center [475, 280] width 115 height 22
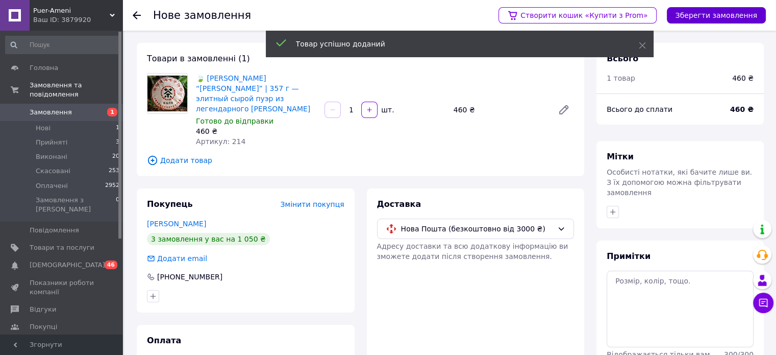
click at [700, 18] on button "Зберегти замовлення" at bounding box center [716, 15] width 99 height 16
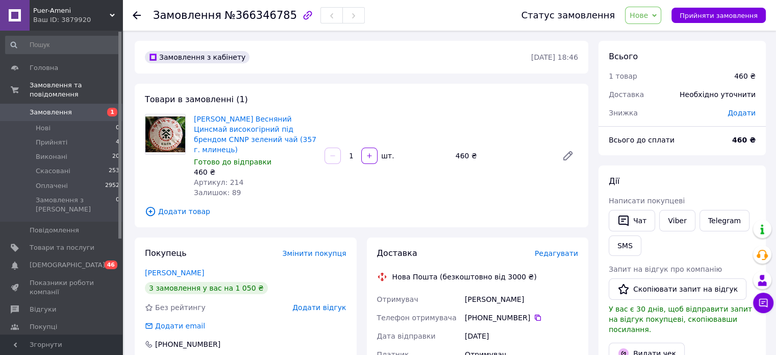
click at [647, 11] on span "Нове" at bounding box center [639, 15] width 18 height 8
click at [648, 30] on li "Прийнято" at bounding box center [649, 35] width 47 height 15
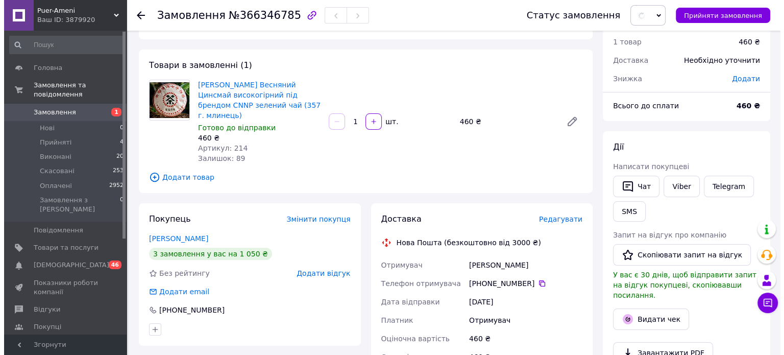
scroll to position [51, 0]
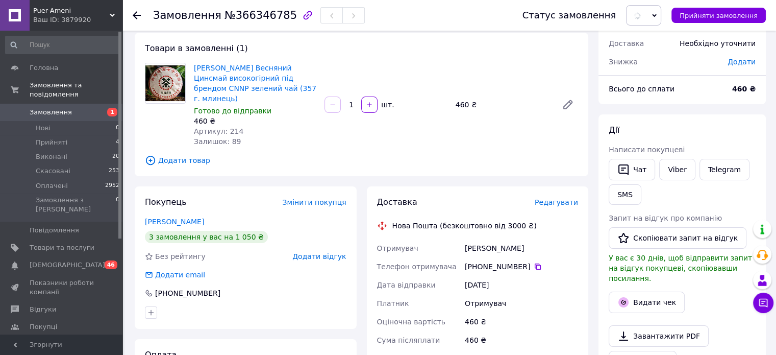
click at [575, 198] on div "Доставка Редагувати Нова Пошта (безкоштовно від 3000 ₴) Отримувач руденко русла…" at bounding box center [478, 346] width 202 height 298
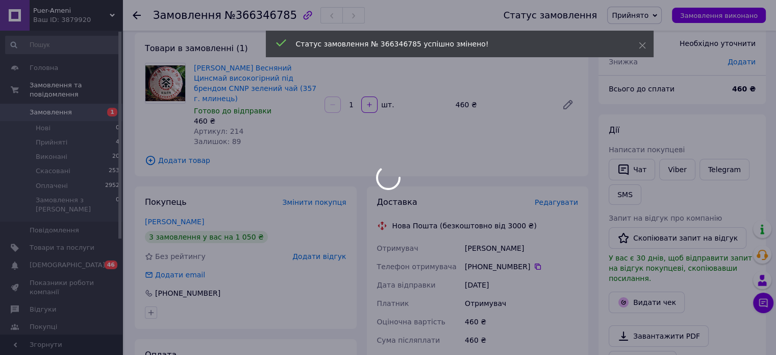
click at [569, 191] on div at bounding box center [388, 177] width 776 height 355
click at [556, 190] on div at bounding box center [388, 177] width 776 height 355
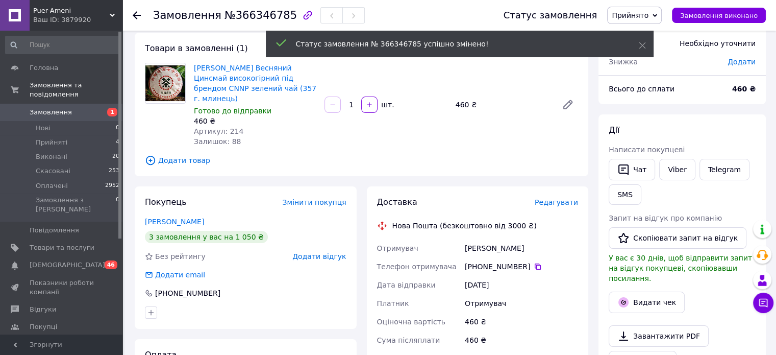
click at [560, 198] on span "Редагувати" at bounding box center [556, 202] width 43 height 8
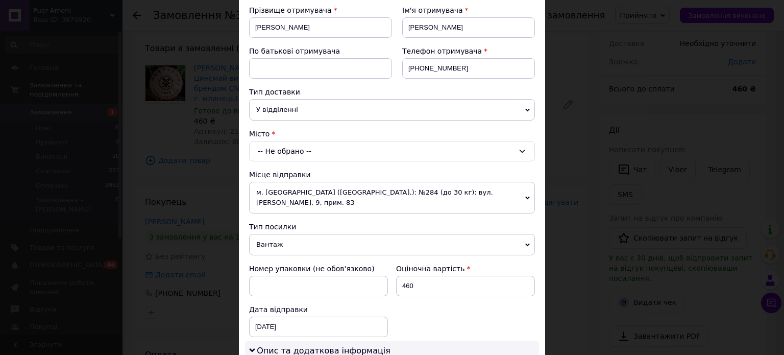
scroll to position [153, 0]
click at [292, 159] on div "-- Не обрано --" at bounding box center [392, 152] width 286 height 20
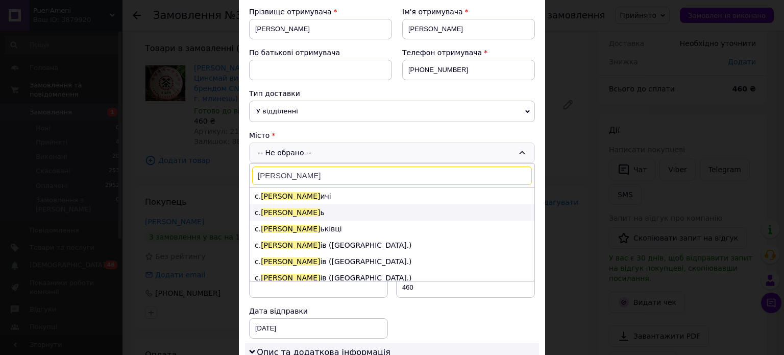
scroll to position [51, 0]
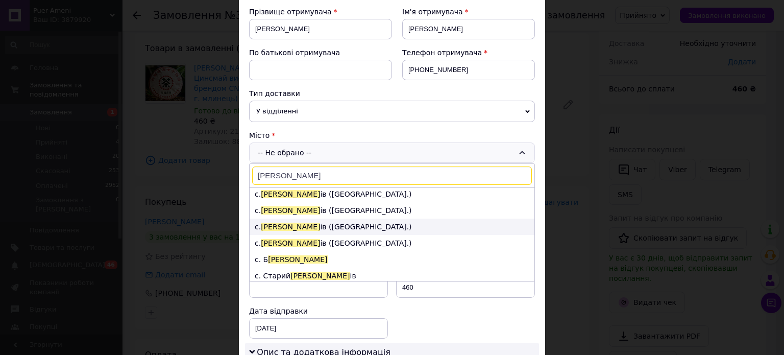
type input "угрин"
click at [316, 225] on li "с. Угрин ів (Івано-Франківська обл.)" at bounding box center [392, 226] width 285 height 16
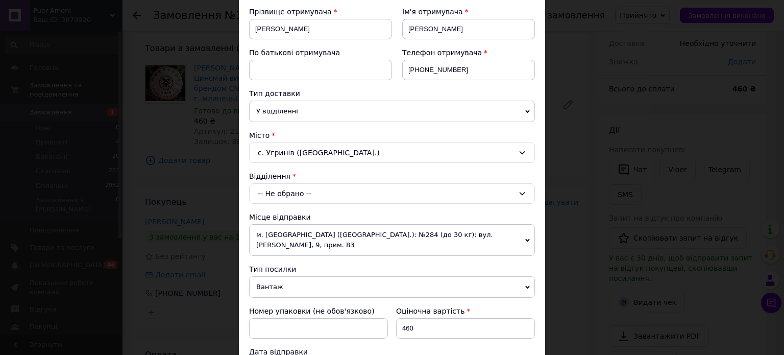
click at [352, 199] on div "-- Не обрано --" at bounding box center [392, 193] width 286 height 20
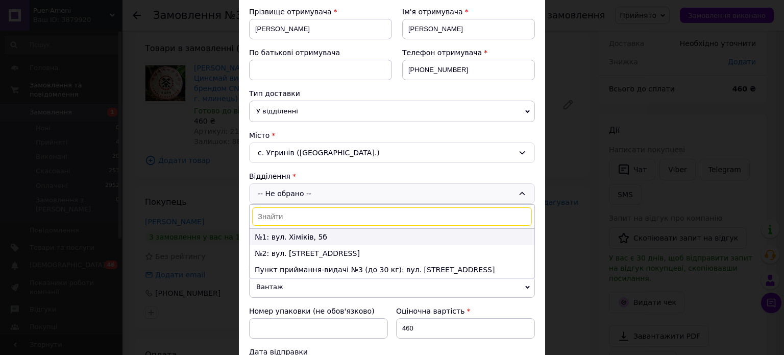
click at [305, 237] on li "№1: вул. Хіміків, 5б" at bounding box center [392, 237] width 285 height 16
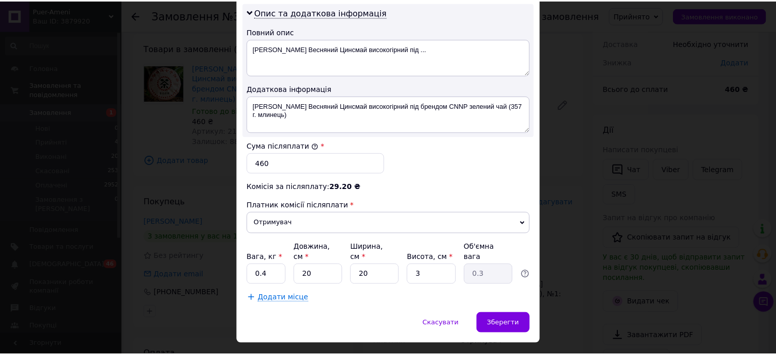
scroll to position [535, 0]
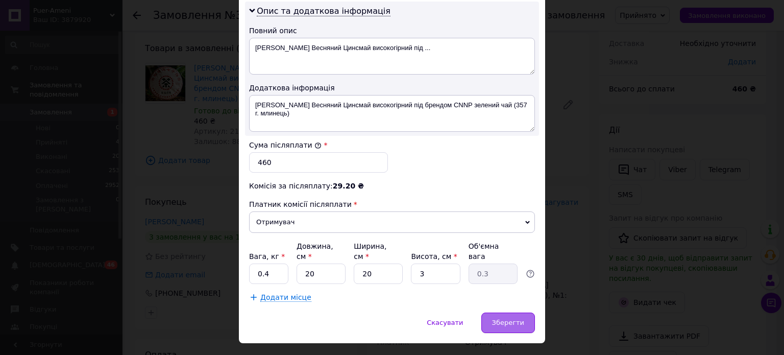
click at [498, 319] on span "Зберегти" at bounding box center [508, 323] width 32 height 8
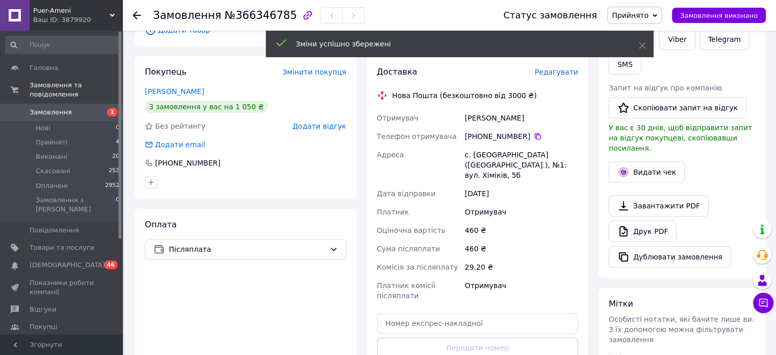
scroll to position [204, 0]
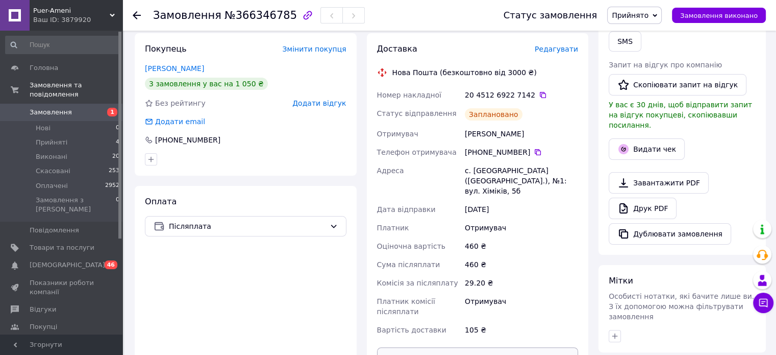
click at [520, 347] on button "Роздрукувати ЕН" at bounding box center [478, 357] width 202 height 20
click at [608, 25] on div "Статус замовлення Прийнято Виконано Скасовано Оплачено Замовлення виконано" at bounding box center [624, 15] width 283 height 31
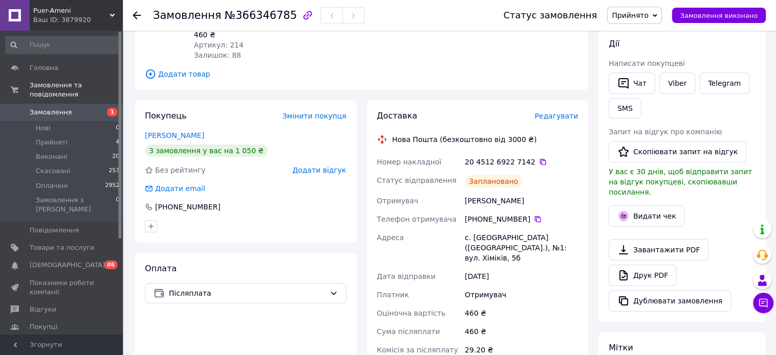
scroll to position [0, 0]
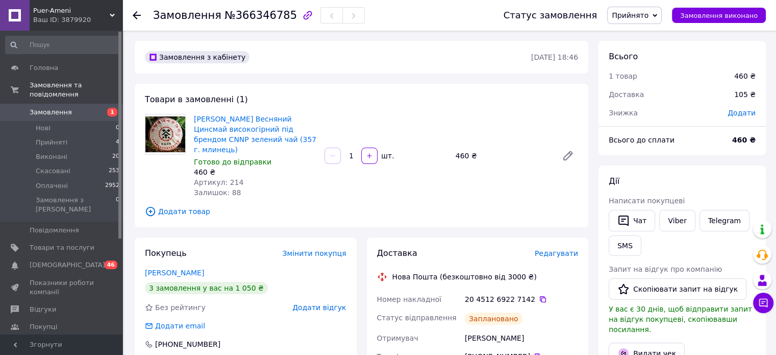
click at [635, 17] on span "Прийнято" at bounding box center [630, 15] width 37 height 8
click at [629, 31] on li "Виконано" at bounding box center [635, 35] width 54 height 15
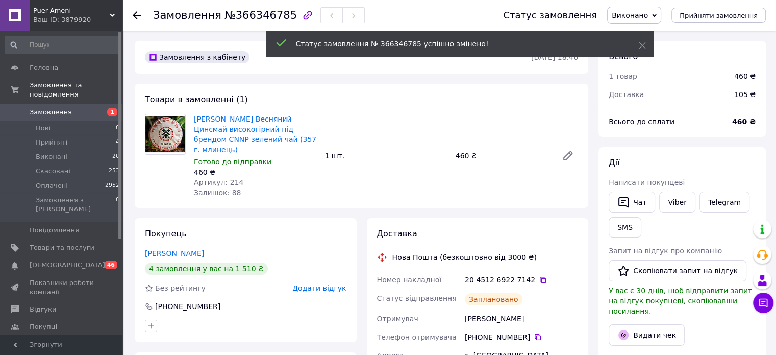
click at [137, 15] on use at bounding box center [137, 15] width 8 height 8
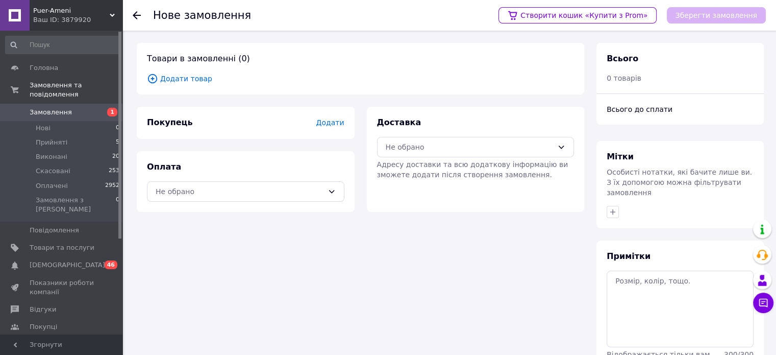
click at [97, 108] on span "1" at bounding box center [108, 112] width 28 height 9
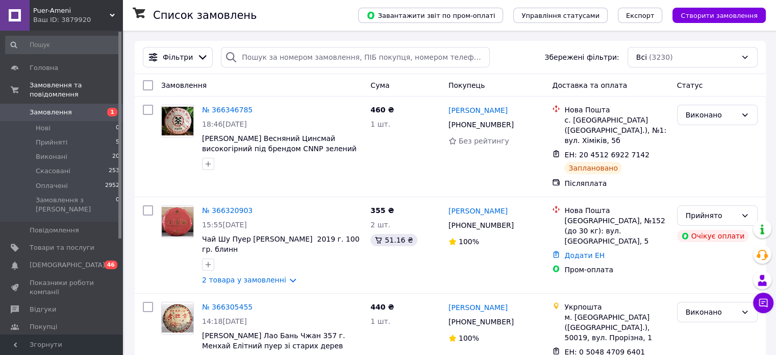
click at [270, 70] on div "Фільтри Збережені фільтри: Всі (3230)" at bounding box center [450, 57] width 631 height 33
click at [275, 62] on input "search" at bounding box center [355, 57] width 269 height 20
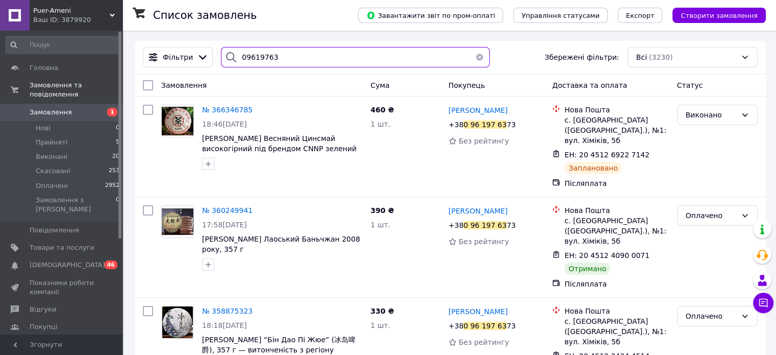
type input "09619763"
click at [98, 108] on span "1" at bounding box center [108, 112] width 28 height 9
